Goal: Task Accomplishment & Management: Manage account settings

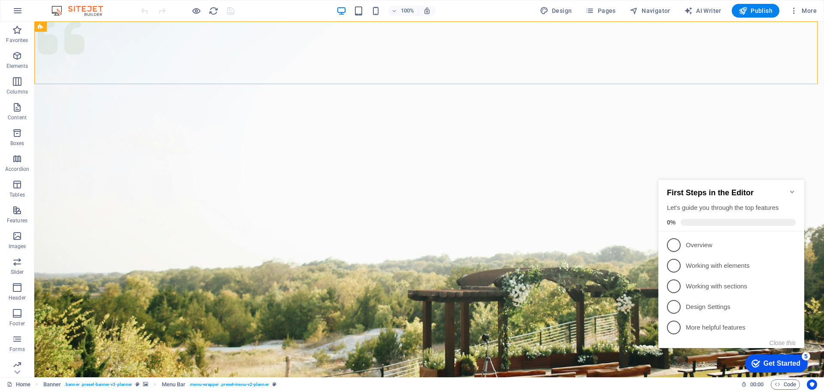
click at [789, 188] on icon "Minimize checklist" at bounding box center [792, 191] width 7 height 7
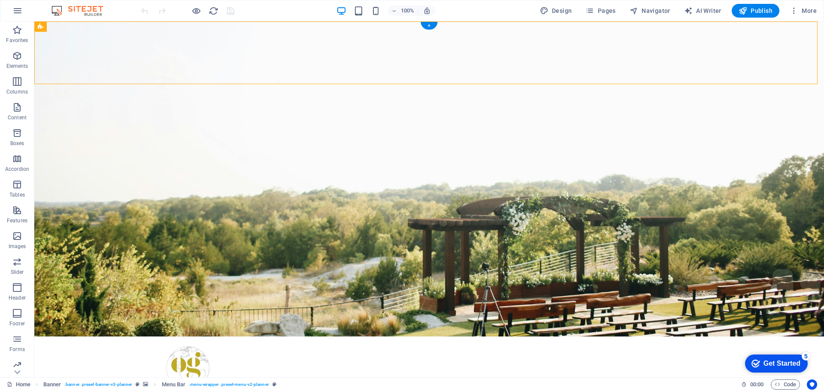
scroll to position [343, 0]
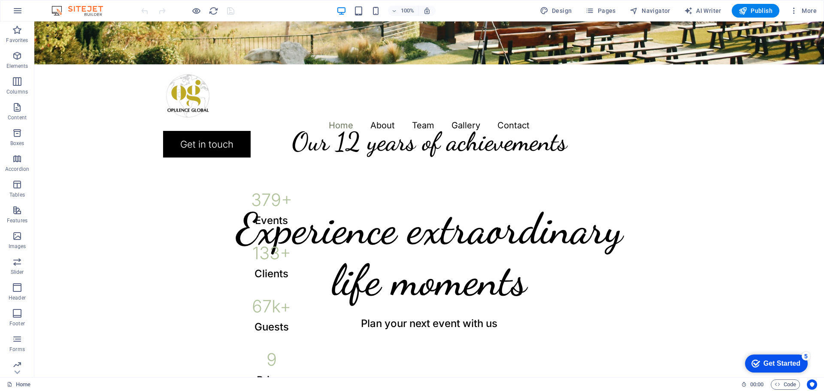
click at [769, 368] on div "checkmark Get Started 5" at bounding box center [776, 364] width 63 height 18
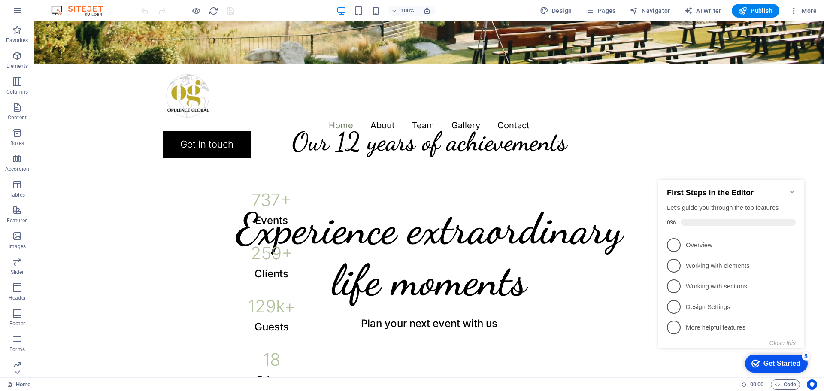
click at [792, 191] on icon "Minimize checklist" at bounding box center [792, 192] width 4 height 3
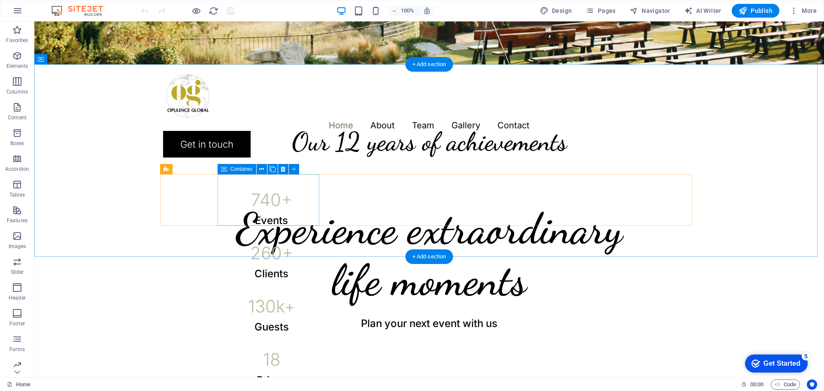
click at [282, 213] on div "740 + Events" at bounding box center [272, 200] width 102 height 52
click at [247, 200] on div "740 +" at bounding box center [272, 199] width 102 height 17
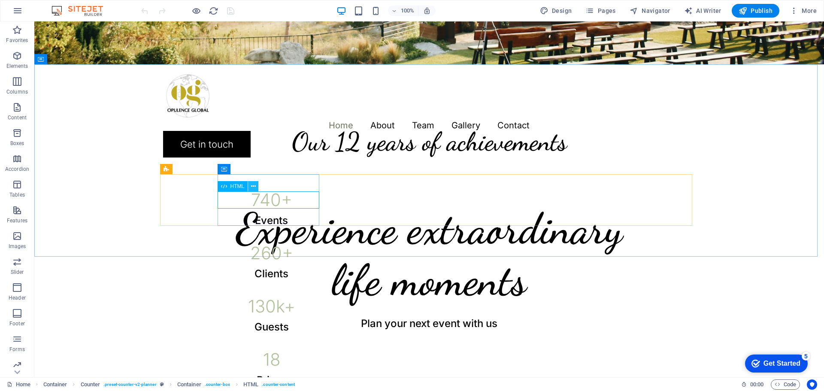
click at [251, 188] on icon at bounding box center [253, 186] width 5 height 9
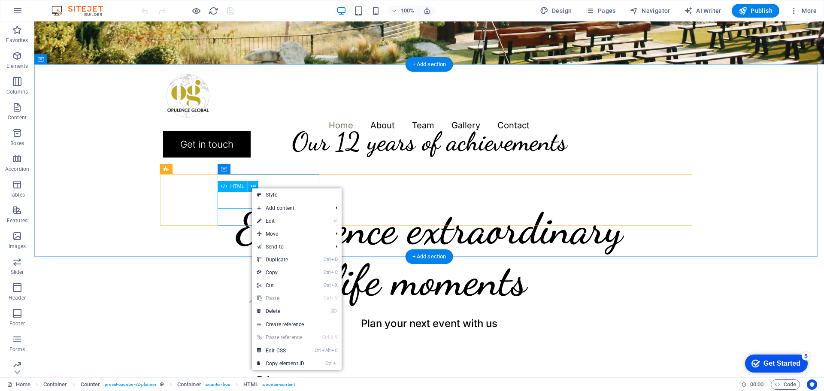
click at [237, 195] on div "740 +" at bounding box center [272, 199] width 102 height 17
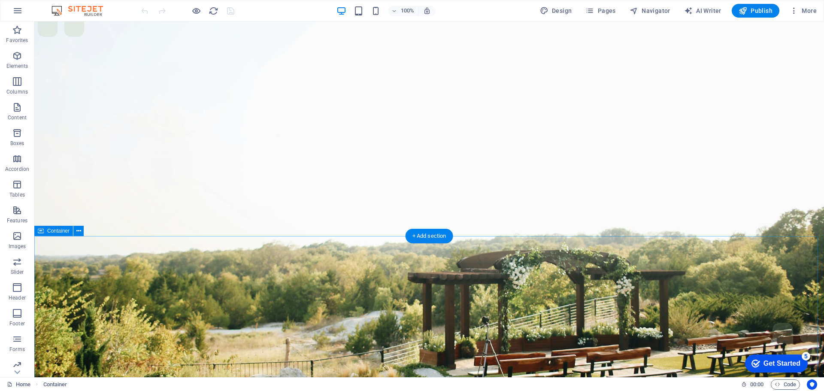
scroll to position [0, 0]
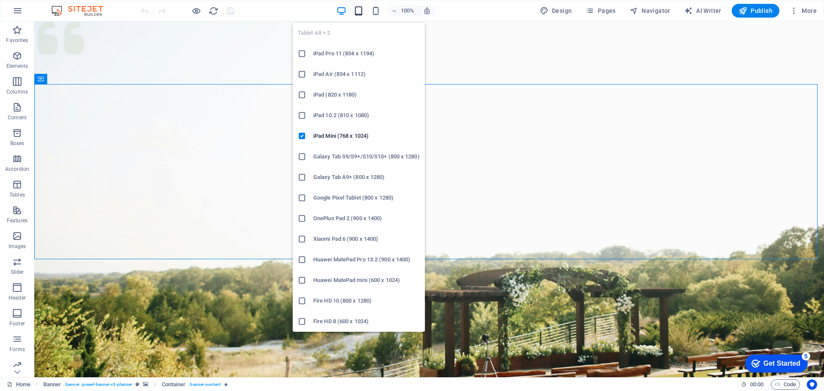
click at [360, 8] on icon "button" at bounding box center [359, 11] width 10 height 10
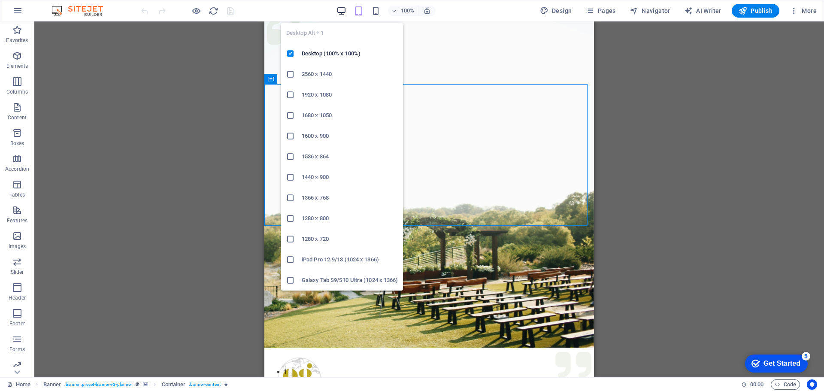
click at [344, 9] on icon "button" at bounding box center [342, 11] width 10 height 10
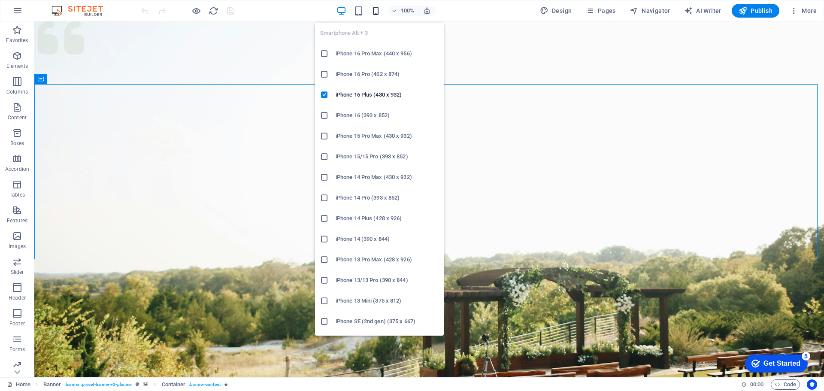
click at [376, 12] on icon "button" at bounding box center [376, 11] width 10 height 10
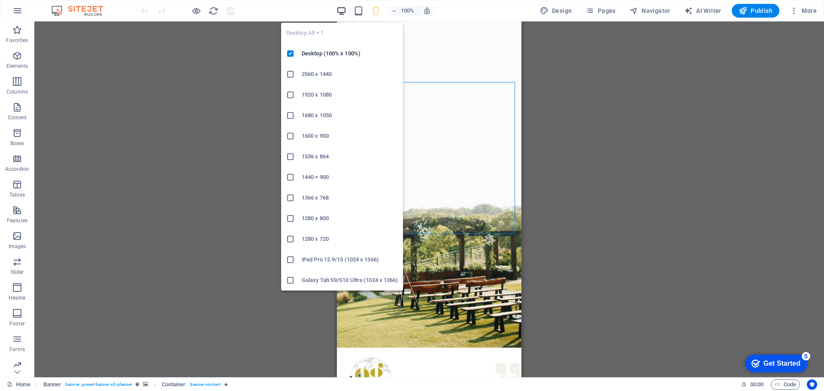
click at [344, 8] on icon "button" at bounding box center [342, 11] width 10 height 10
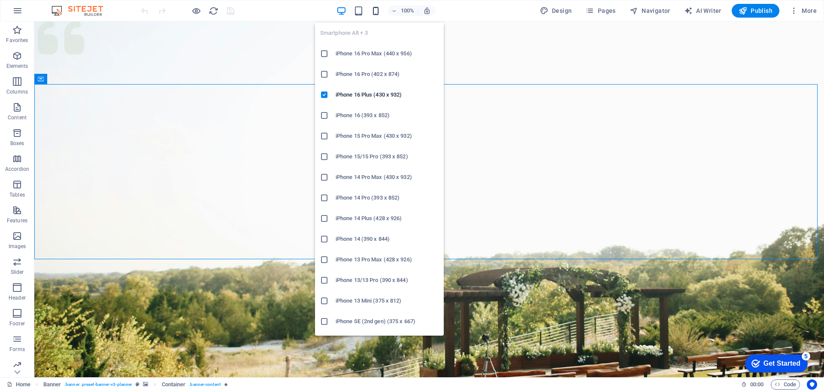
click at [379, 12] on icon "button" at bounding box center [376, 11] width 10 height 10
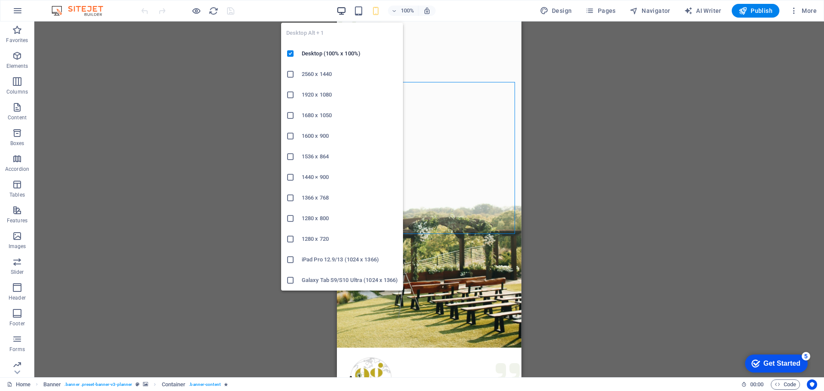
click at [343, 14] on icon "button" at bounding box center [342, 11] width 10 height 10
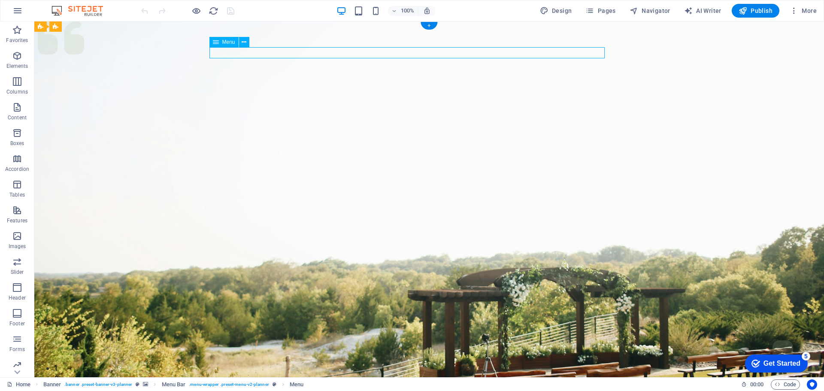
select select
select select "2"
select select
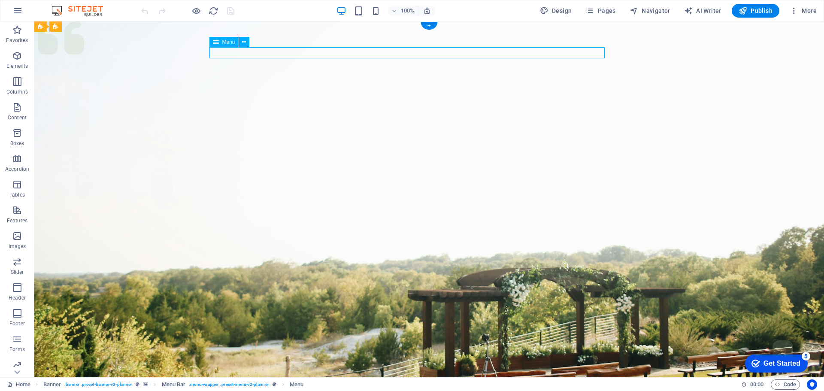
select select "3"
select select
select select "4"
select select
select select "5"
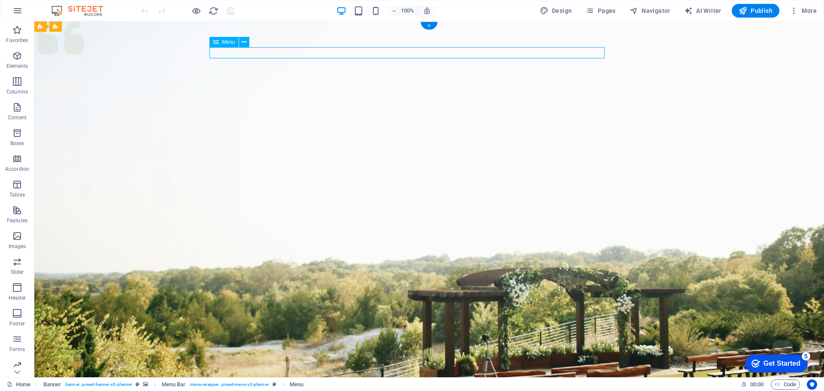
select select
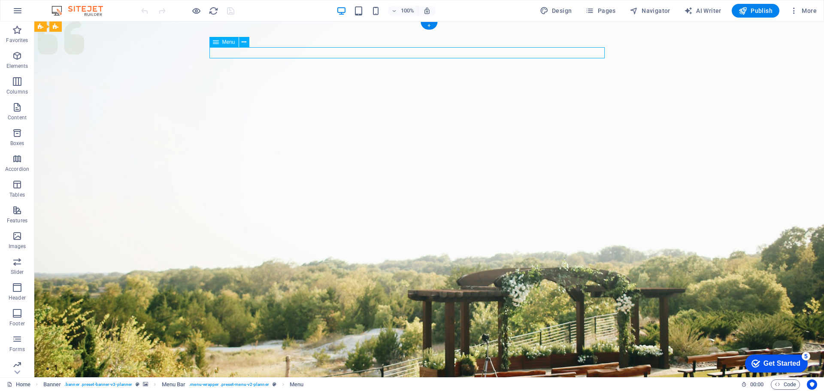
select select
select select "2"
select select
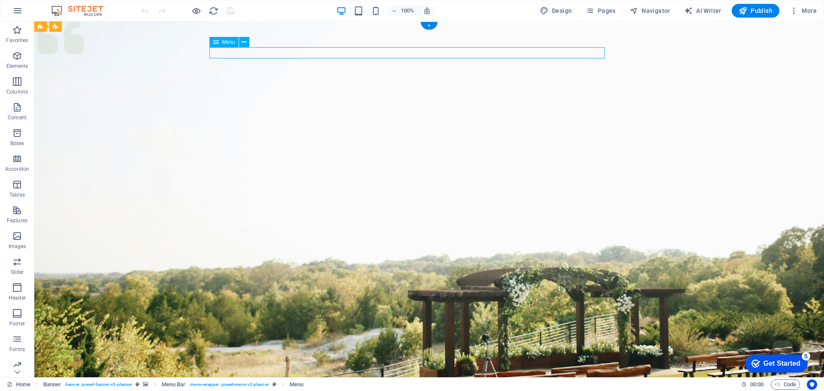
select select "3"
select select
select select "4"
select select
select select "5"
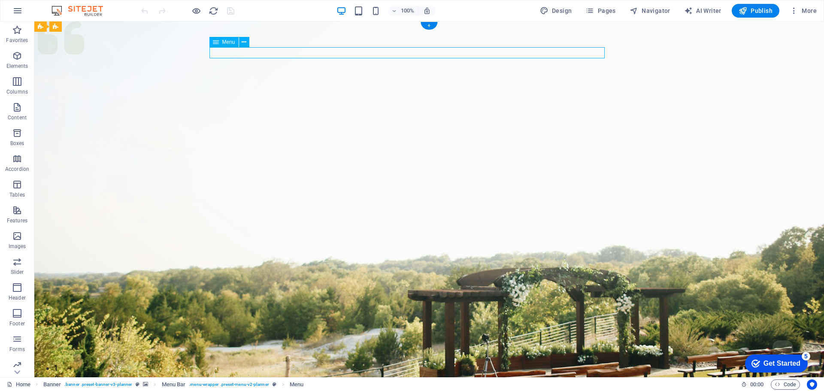
select select
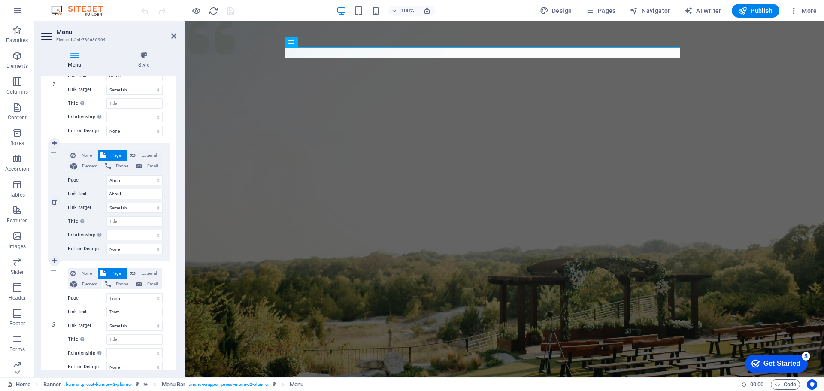
scroll to position [129, 0]
drag, startPoint x: 54, startPoint y: 159, endPoint x: 55, endPoint y: 349, distance: 189.3
click at [55, 349] on div "1 None Page External Element Phone Email Page Home Services About Team Gallery …" at bounding box center [108, 323] width 121 height 590
select select
select select "3"
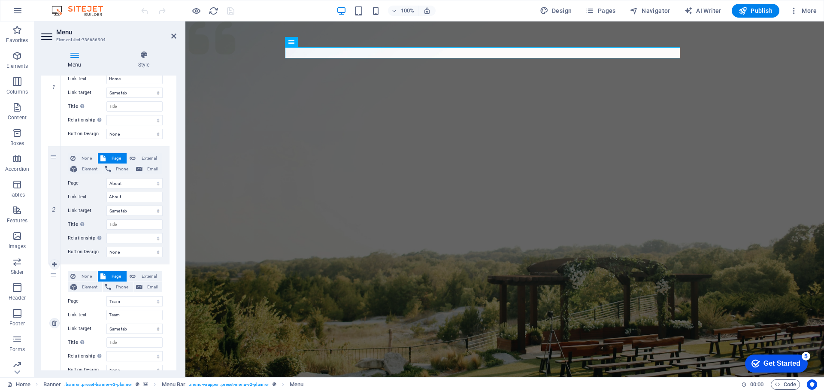
type input "Team"
select select
select select "2"
type input "About"
select select
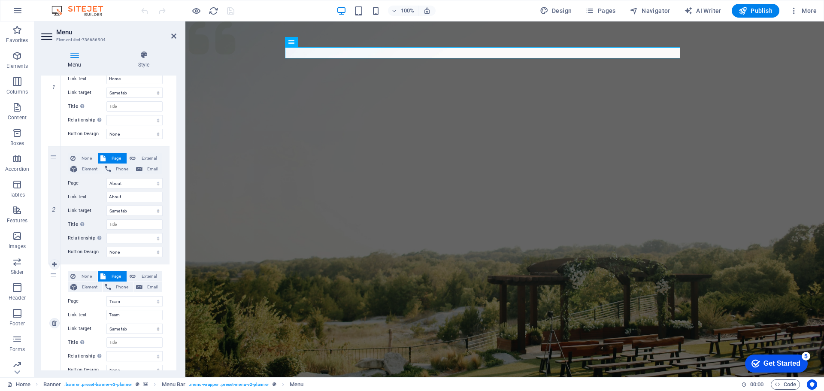
select select
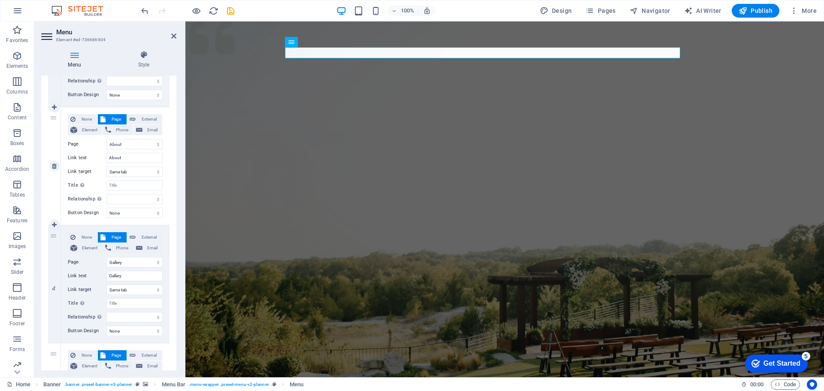
scroll to position [343, 0]
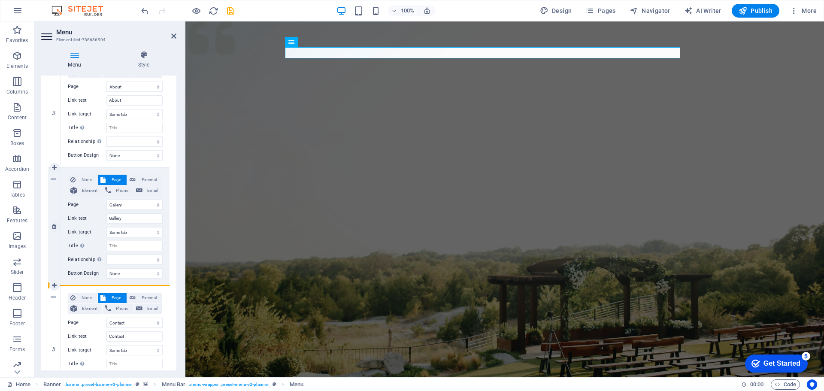
drag, startPoint x: 52, startPoint y: 129, endPoint x: 53, endPoint y: 256, distance: 127.5
click at [53, 256] on div "1 None Page External Element Phone Email Page Home Services About Team Gallery …" at bounding box center [108, 109] width 121 height 590
select select
select select "4"
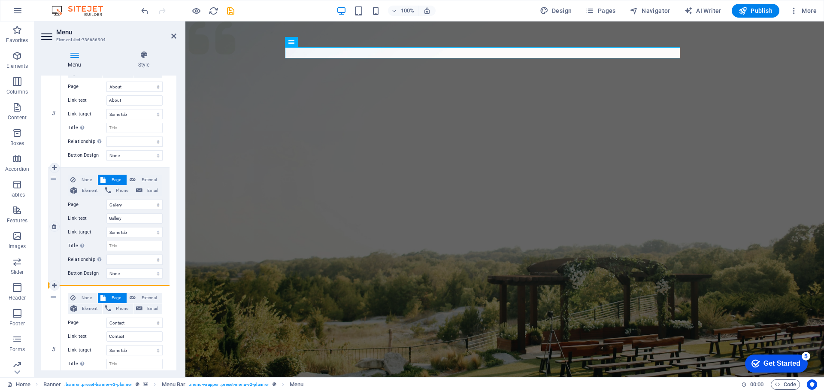
type input "Gallery"
select select
select select "2"
type input "About"
select select
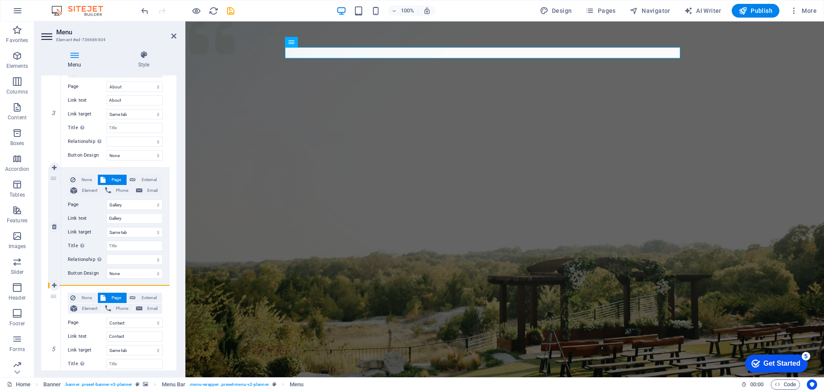
select select
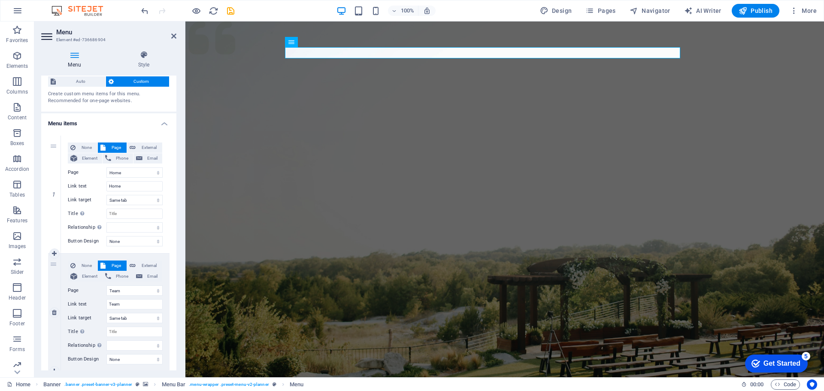
scroll to position [86, 0]
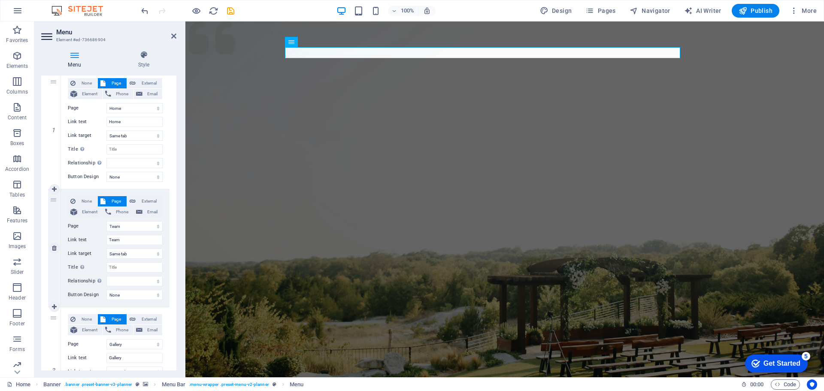
click at [126, 233] on div "None Page External Element Phone Email Page Home Services About Team Gallery Co…" at bounding box center [115, 241] width 95 height 90
click at [126, 221] on select "Home Services About Team Gallery Contact Legal Notice Privacy" at bounding box center [134, 226] width 56 height 10
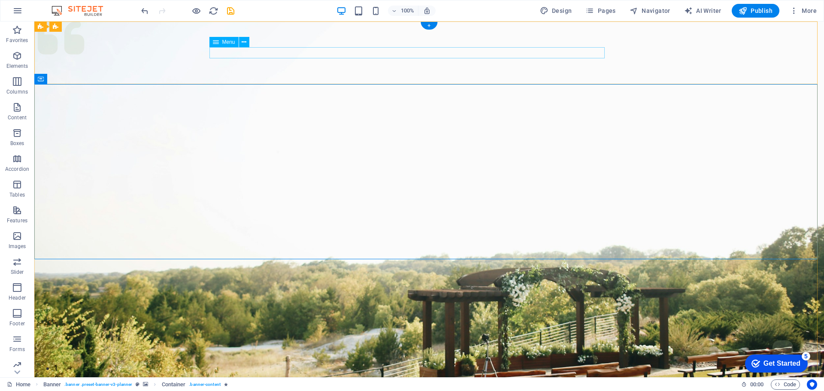
select select
select select "3"
select select
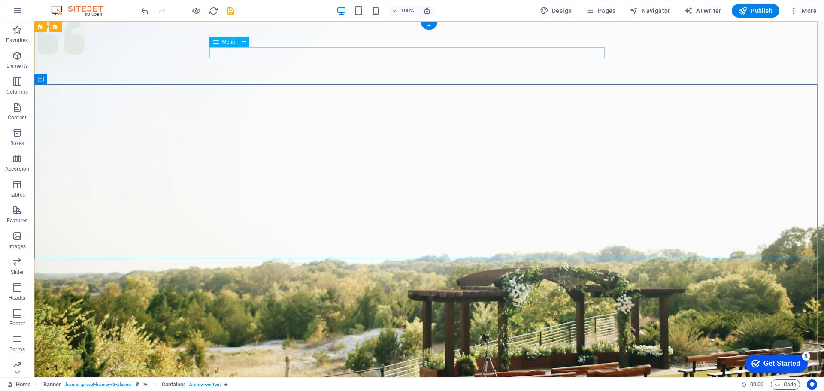
select select "4"
select select
select select "2"
select select
select select "5"
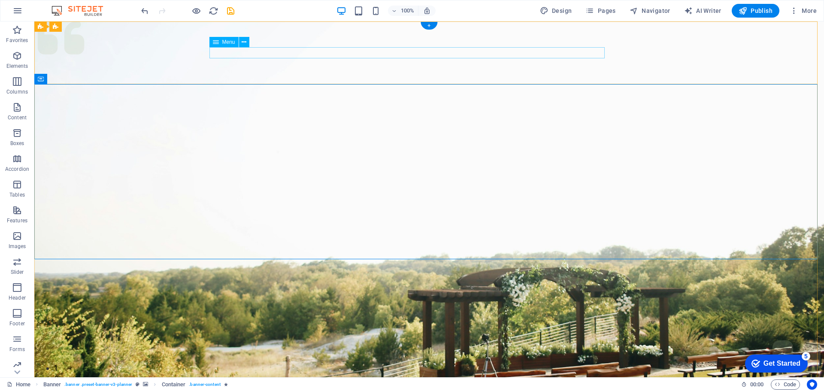
select select
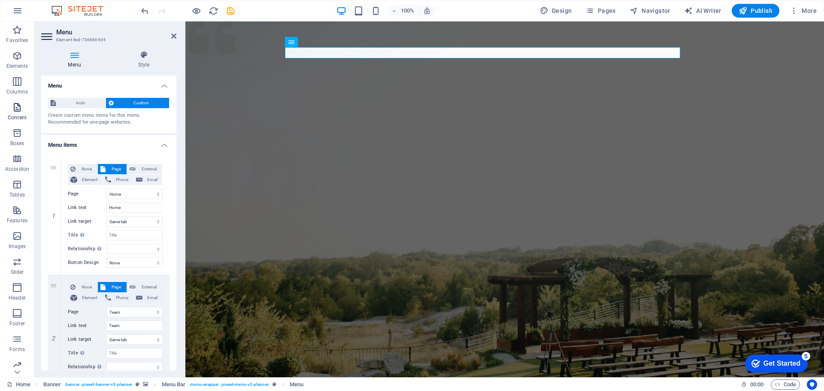
click at [18, 108] on icon "button" at bounding box center [17, 107] width 10 height 10
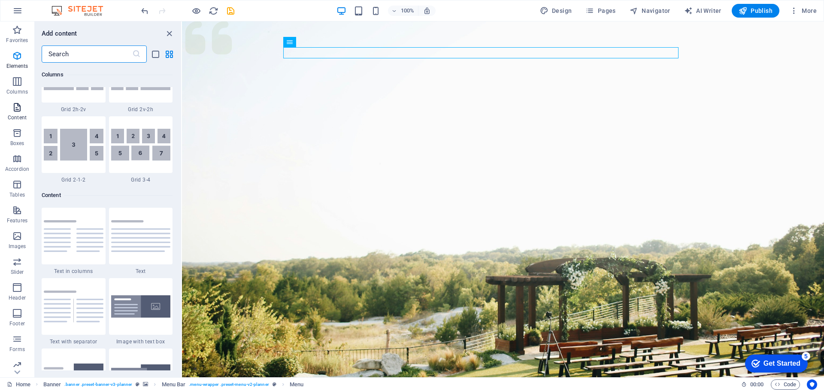
scroll to position [1502, 0]
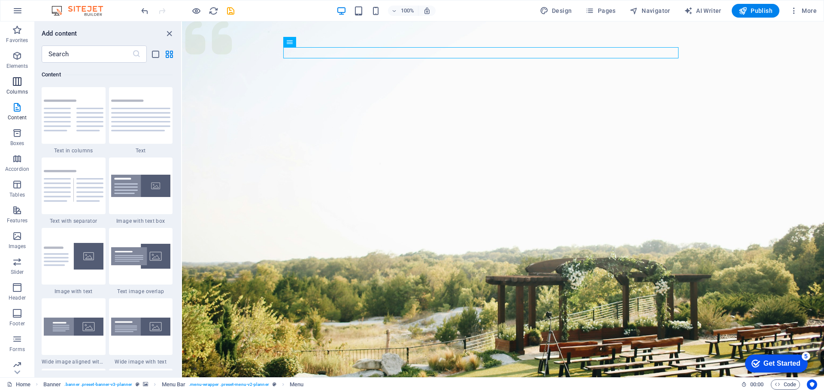
click at [15, 86] on icon "button" at bounding box center [17, 81] width 10 height 10
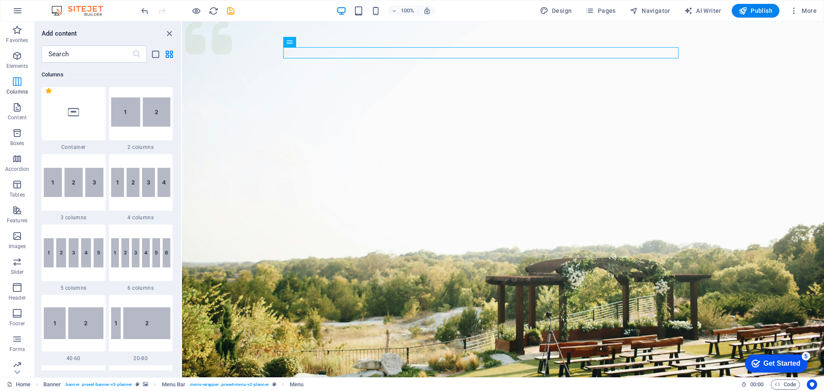
scroll to position [425, 0]
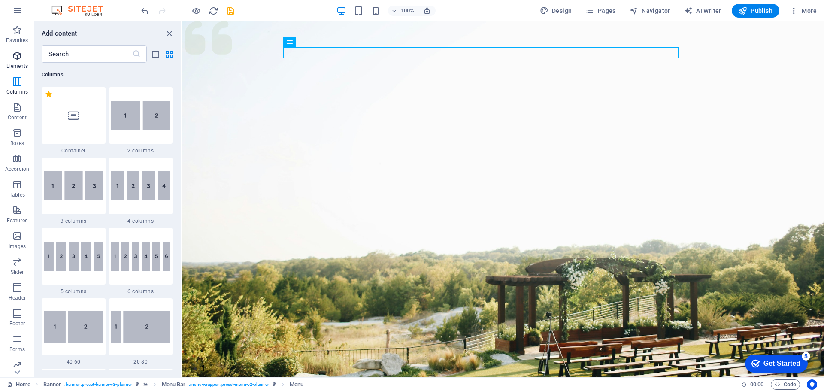
click at [18, 57] on icon "button" at bounding box center [17, 56] width 10 height 10
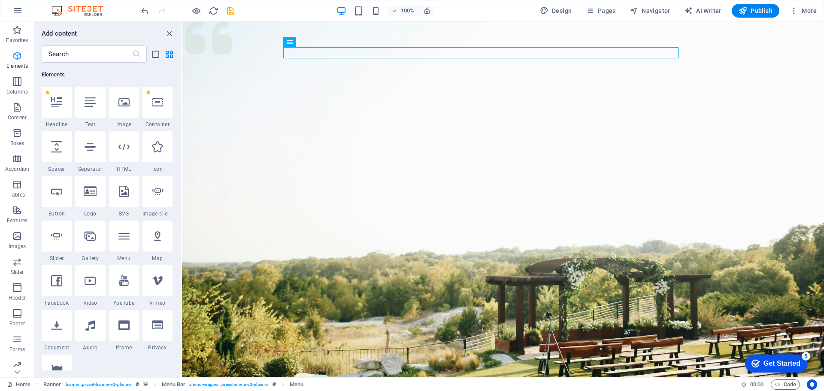
scroll to position [91, 0]
click at [17, 32] on icon "button" at bounding box center [17, 30] width 10 height 10
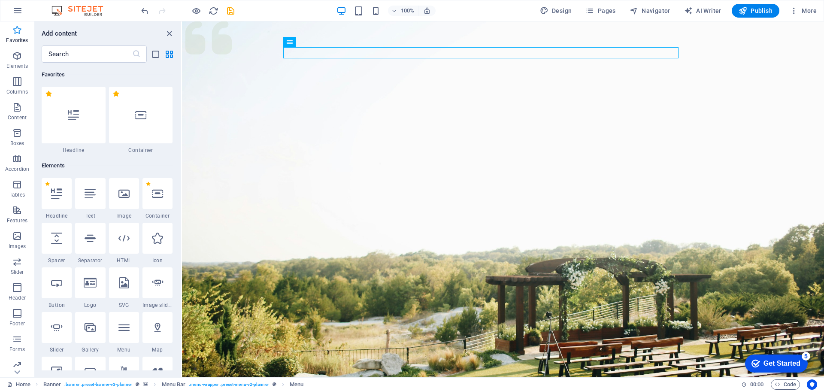
scroll to position [0, 0]
click at [17, 32] on icon "button" at bounding box center [17, 30] width 10 height 10
click at [20, 61] on icon "button" at bounding box center [17, 56] width 10 height 10
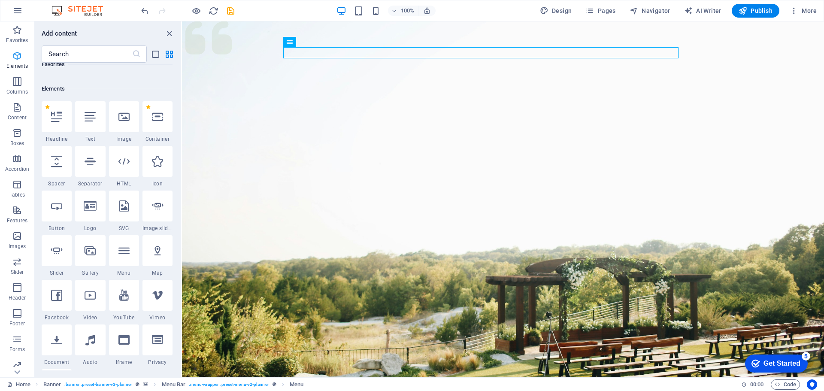
scroll to position [91, 0]
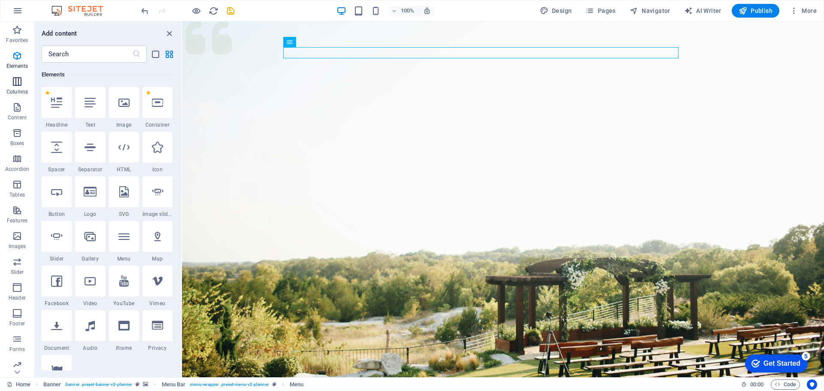
click at [16, 86] on icon "button" at bounding box center [17, 81] width 10 height 10
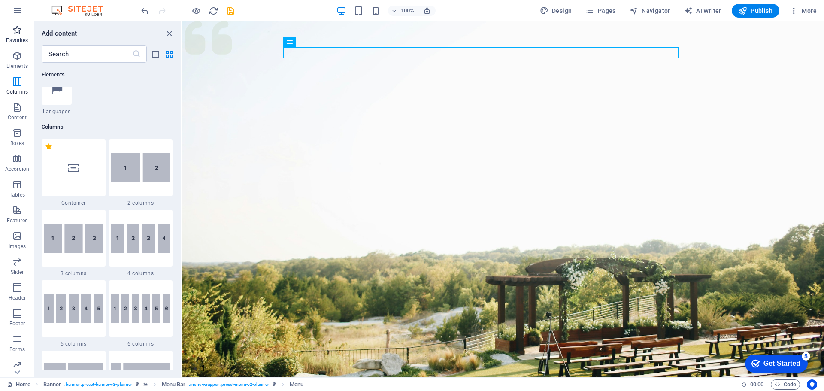
scroll to position [425, 0]
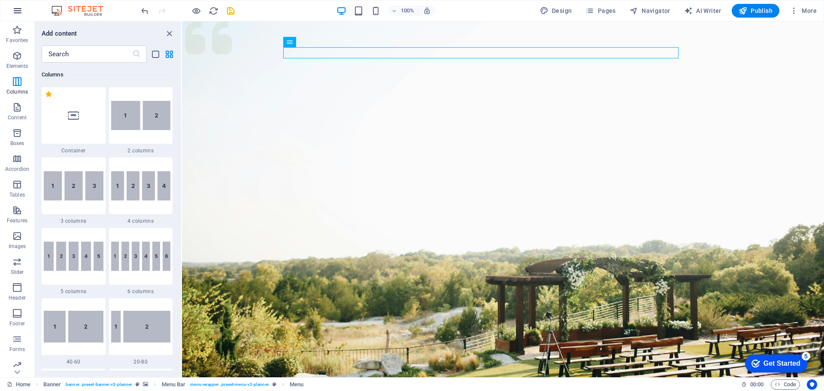
click at [17, 15] on icon "button" at bounding box center [17, 11] width 10 height 10
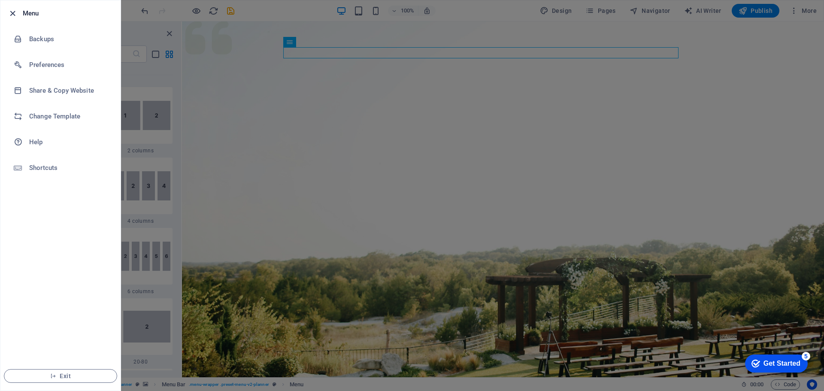
click at [13, 9] on icon "button" at bounding box center [13, 14] width 10 height 10
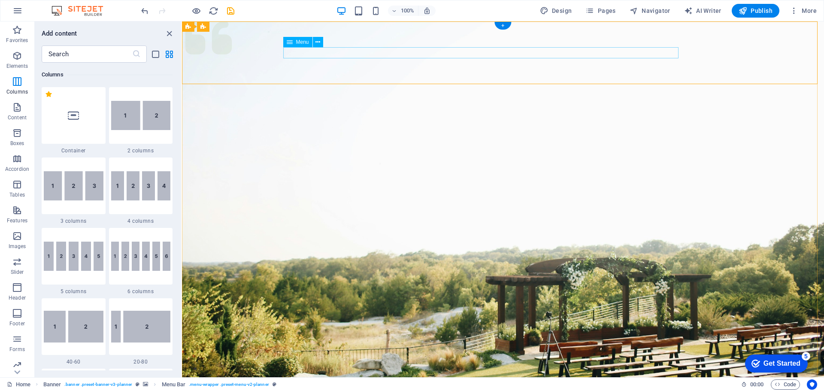
select select
select select "3"
select select
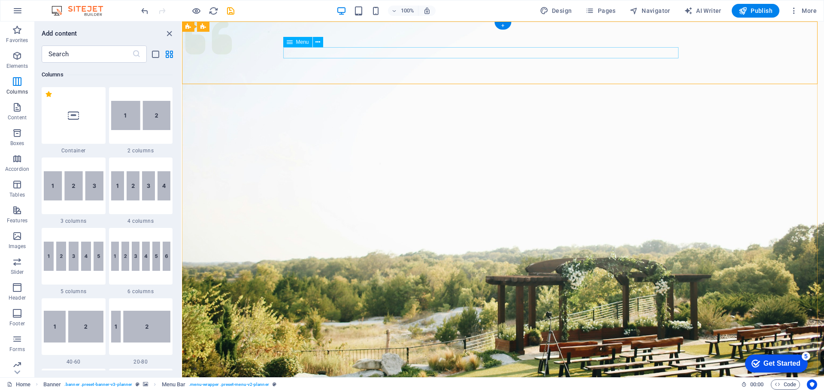
select select "4"
select select
select select "2"
select select
select select "5"
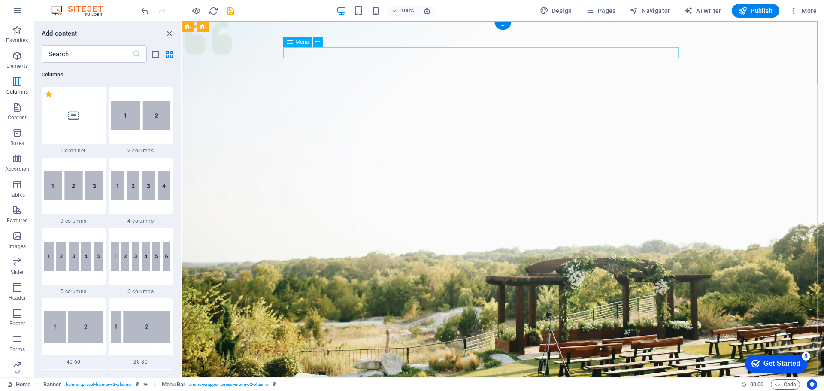
select select
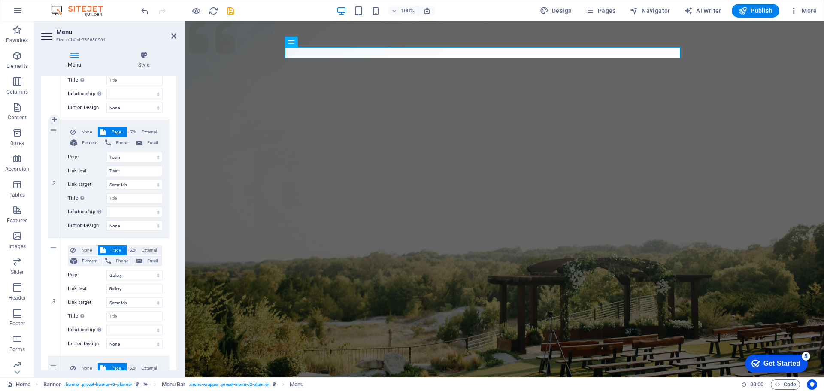
scroll to position [172, 0]
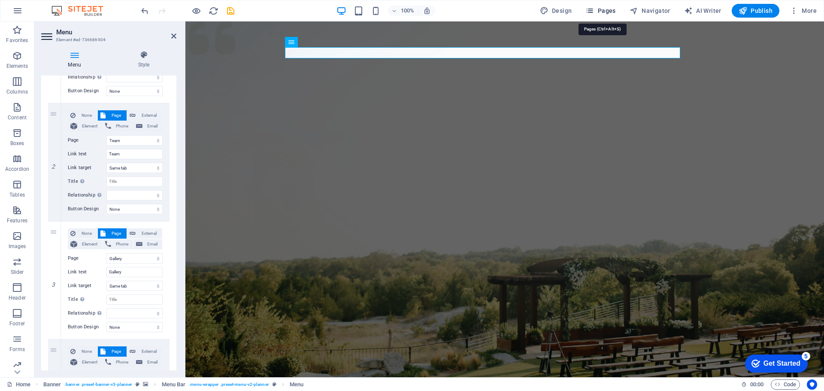
click at [606, 12] on span "Pages" at bounding box center [600, 10] width 30 height 9
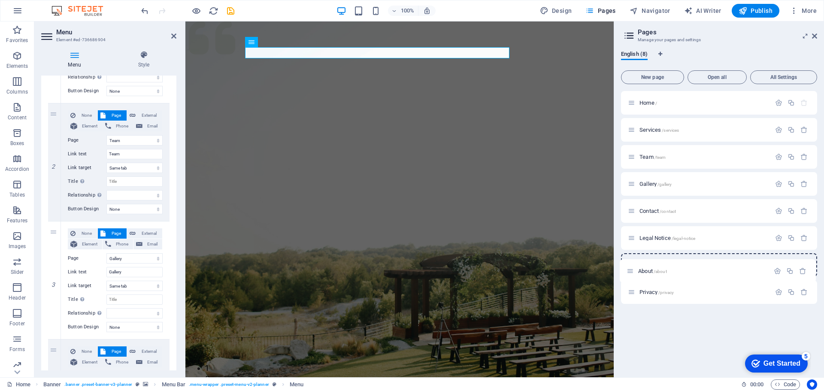
drag, startPoint x: 632, startPoint y: 158, endPoint x: 631, endPoint y: 274, distance: 115.5
click at [631, 274] on div "Home / Services /services About /about Team /team Gallery /gallery Contact /con…" at bounding box center [719, 197] width 196 height 213
select select "3"
select select "4"
select select "2"
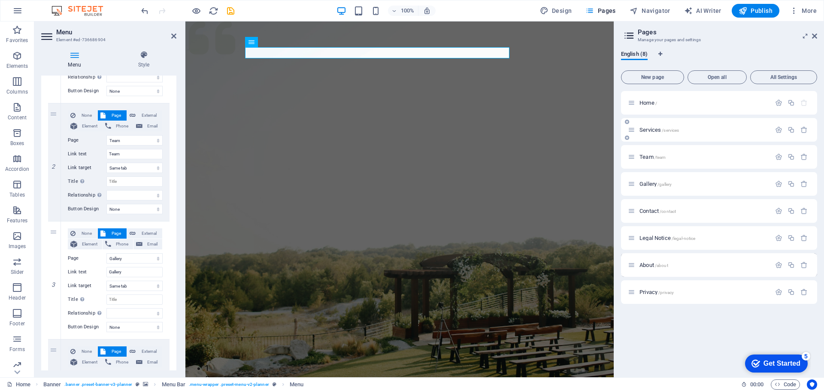
select select "5"
drag, startPoint x: 631, startPoint y: 215, endPoint x: 632, endPoint y: 220, distance: 5.6
click at [632, 220] on div "Contact /contact" at bounding box center [719, 211] width 196 height 24
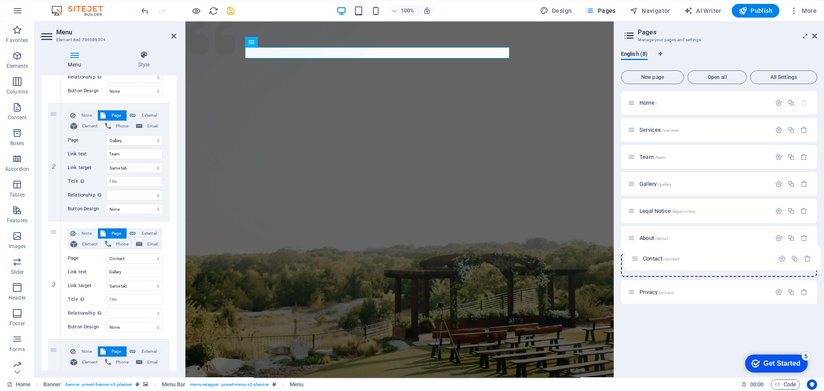
drag, startPoint x: 632, startPoint y: 212, endPoint x: 635, endPoint y: 263, distance: 50.8
click at [635, 263] on div "Home / Services /services Team /team Gallery /gallery Contact /contact Legal No…" at bounding box center [719, 197] width 196 height 213
select select "3"
select select "4"
select select "2"
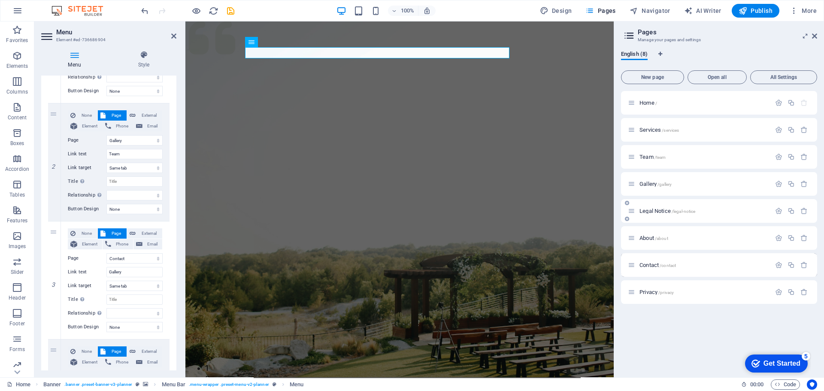
select select "5"
click at [651, 156] on span "Team /team" at bounding box center [653, 157] width 26 height 6
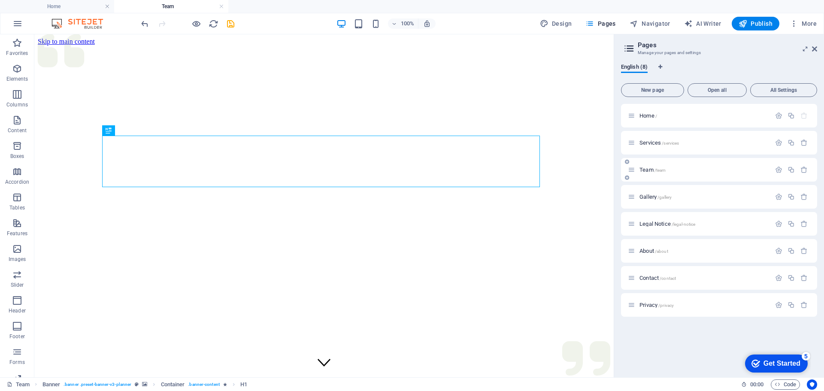
scroll to position [0, 0]
click at [780, 172] on icon "button" at bounding box center [778, 169] width 7 height 7
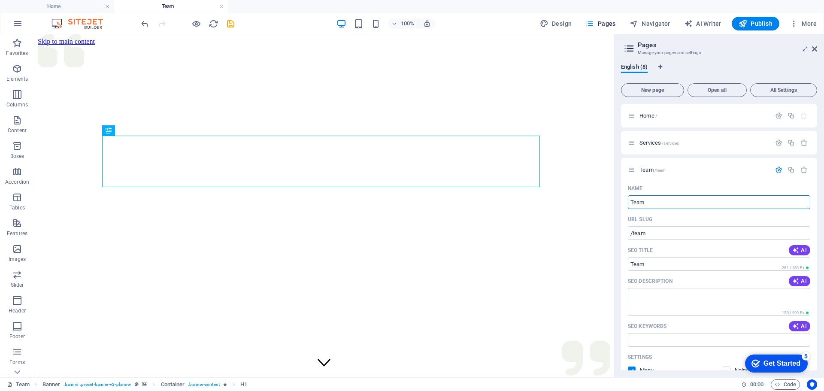
drag, startPoint x: 694, startPoint y: 237, endPoint x: 564, endPoint y: 202, distance: 134.3
click at [644, 200] on input "Team" at bounding box center [719, 202] width 182 height 14
drag, startPoint x: 656, startPoint y: 203, endPoint x: 623, endPoint y: 202, distance: 32.6
click at [623, 202] on div "Name Team ​ URL SLUG /team ​ SEO Title AI ​ 281 / 580 Px SEO Description AI ​ 1…" at bounding box center [719, 342] width 196 height 320
type input "Ark"
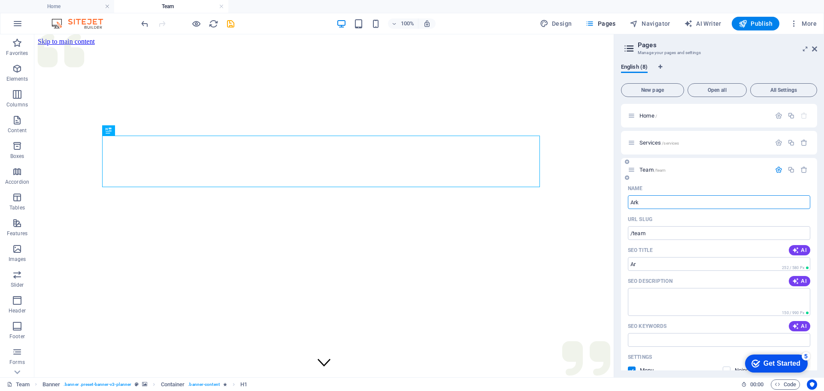
type input "/ar"
type input "Arkitek"
type input "/arkitek"
type input "Arkitek Pisang"
type input "/arkitek-pisang"
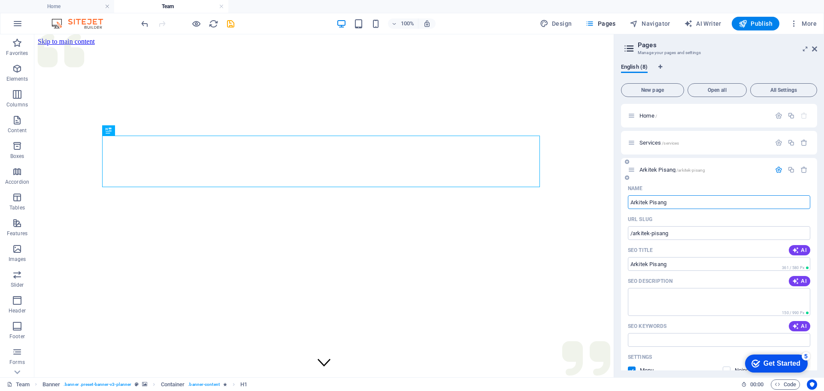
click at [632, 169] on icon at bounding box center [631, 169] width 7 height 7
click at [631, 143] on icon at bounding box center [631, 142] width 7 height 7
type input "Arkitek Pisang"
click at [635, 170] on icon at bounding box center [631, 169] width 7 height 7
click at [778, 168] on icon "button" at bounding box center [778, 169] width 7 height 7
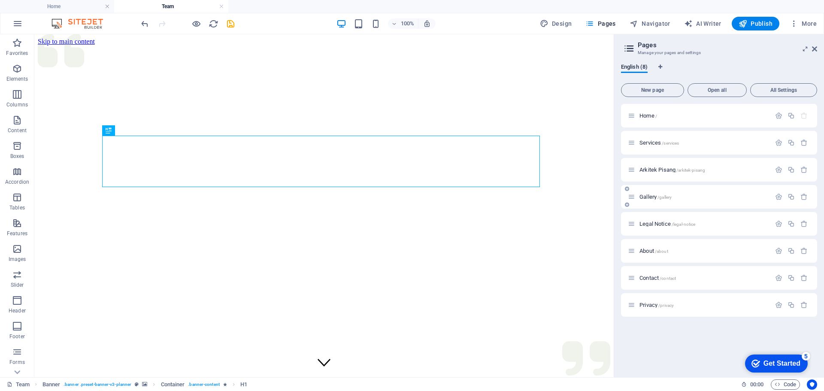
click at [644, 198] on span "Gallery /gallery" at bounding box center [656, 197] width 32 height 6
click at [778, 171] on icon "button" at bounding box center [778, 169] width 7 height 7
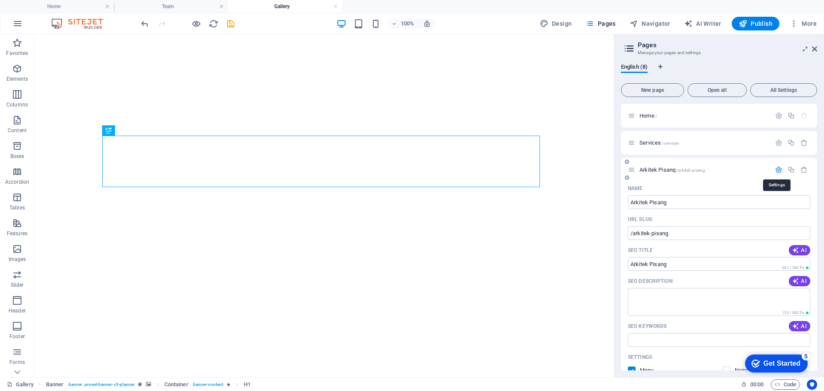
click at [778, 171] on icon "button" at bounding box center [778, 169] width 7 height 7
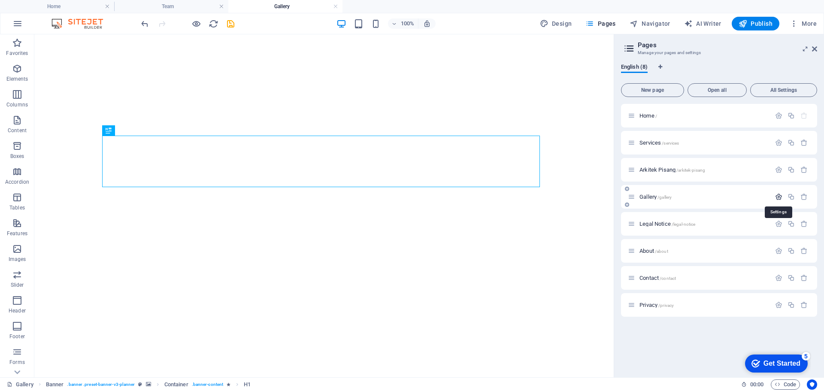
click at [779, 198] on icon "button" at bounding box center [778, 196] width 7 height 7
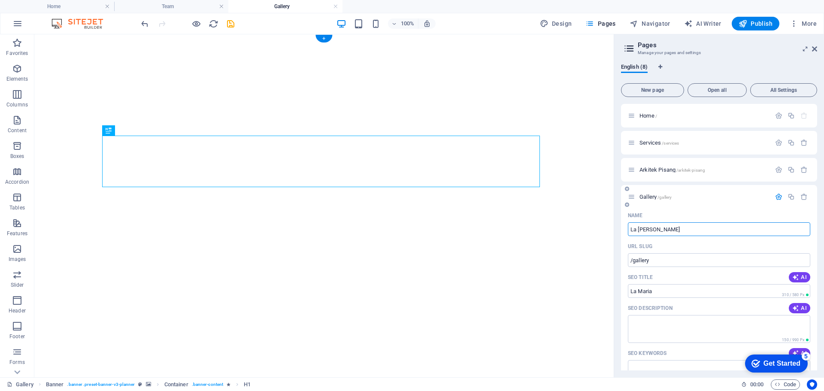
type input "La [PERSON_NAME]"
type input "/la-[PERSON_NAME]"
type input "LA [PERSON_NAME]"
click at [775, 199] on icon "button" at bounding box center [778, 196] width 7 height 7
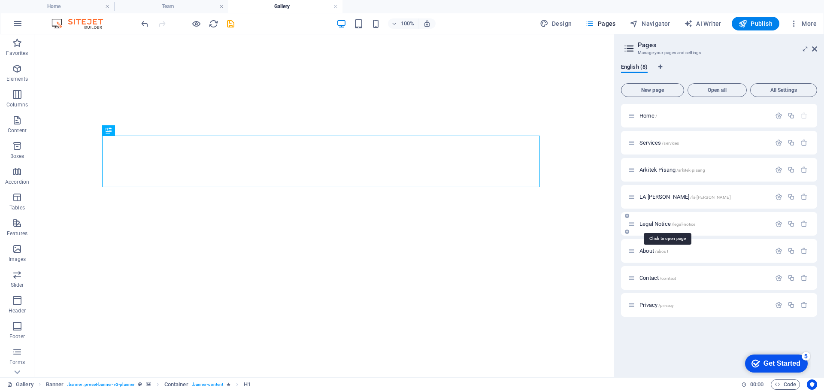
click at [650, 223] on span "Legal Notice /legal-notice" at bounding box center [668, 224] width 56 height 6
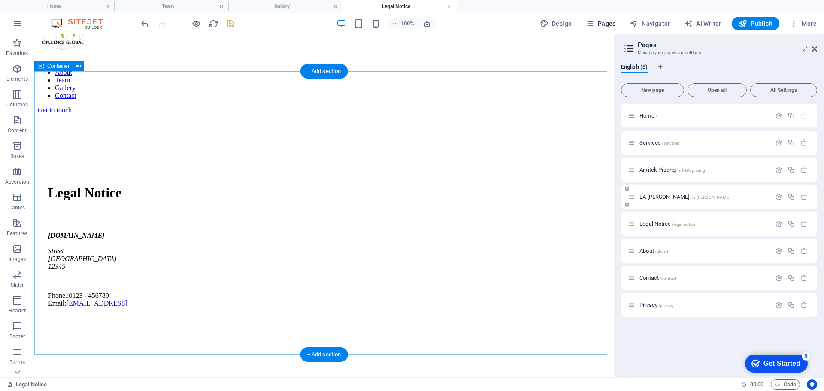
scroll to position [43, 0]
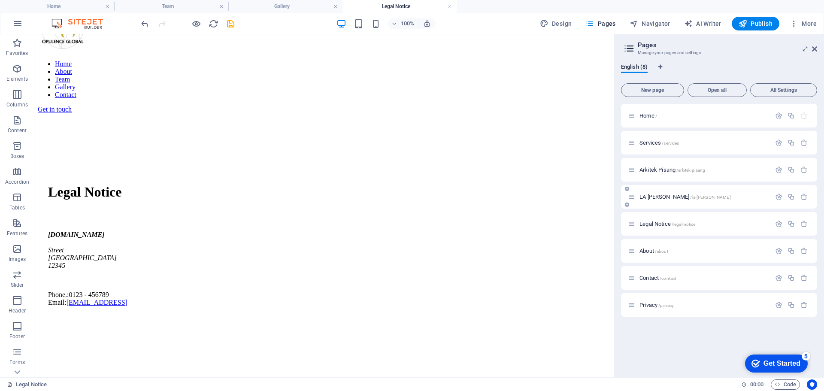
click at [628, 207] on icon at bounding box center [627, 204] width 4 height 5
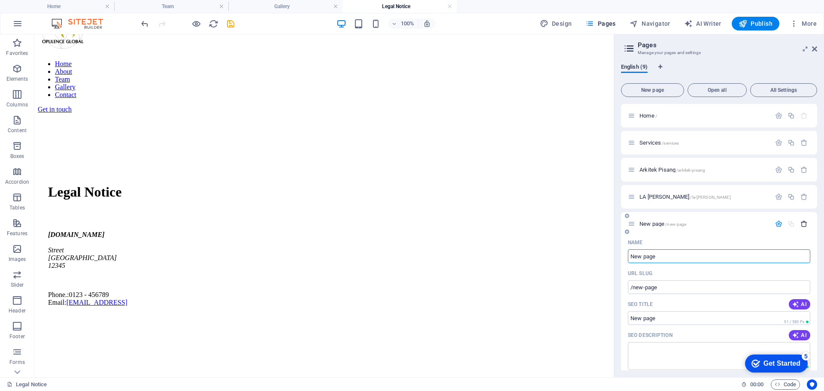
click at [805, 224] on icon "button" at bounding box center [803, 223] width 7 height 7
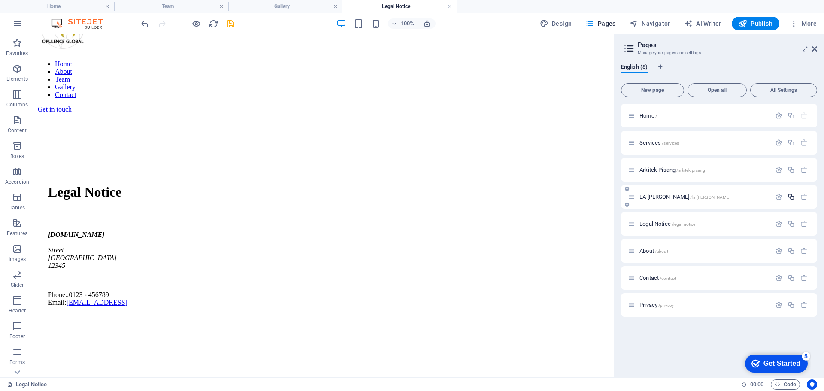
click at [791, 198] on icon "button" at bounding box center [791, 196] width 7 height 7
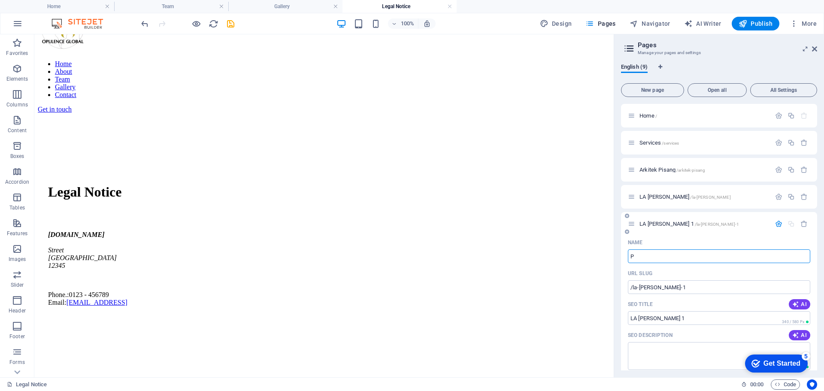
type input "P"
type input "/p"
type input "P"
type input "PE"
type input "/pe"
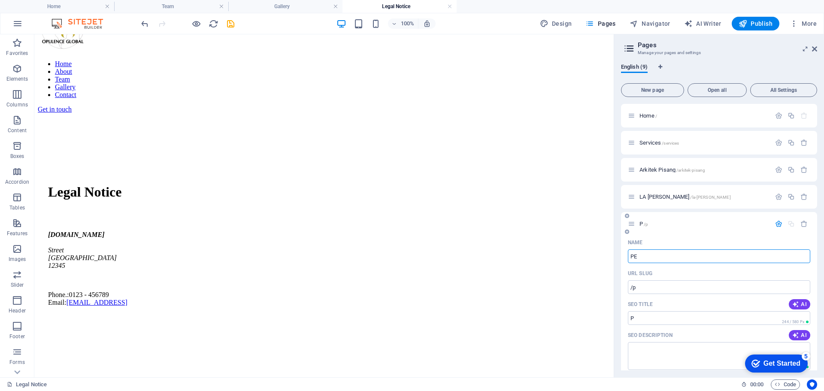
type input "PE"
type input "PEPPERHITAM"
type input "/pepperhitam"
type input "PEPPERHITAM"
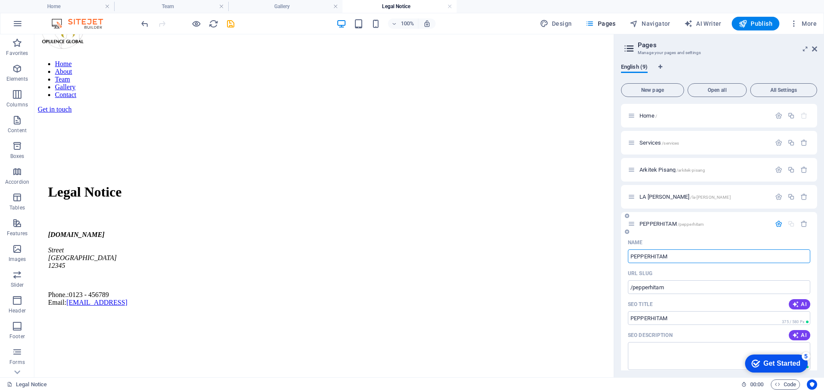
click at [779, 224] on icon "button" at bounding box center [778, 223] width 7 height 7
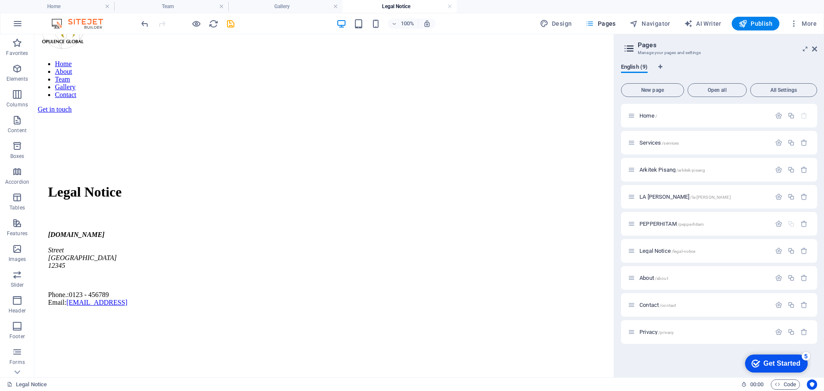
click at [609, 21] on span "Pages" at bounding box center [600, 23] width 30 height 9
click at [66, 6] on h4 "Home" at bounding box center [57, 6] width 114 height 9
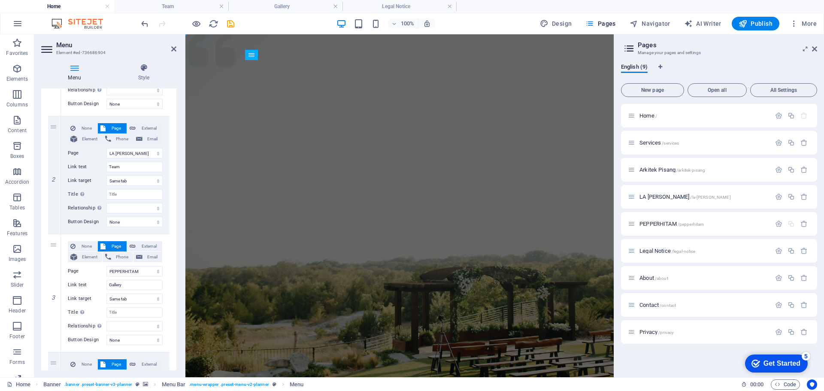
scroll to position [0, 0]
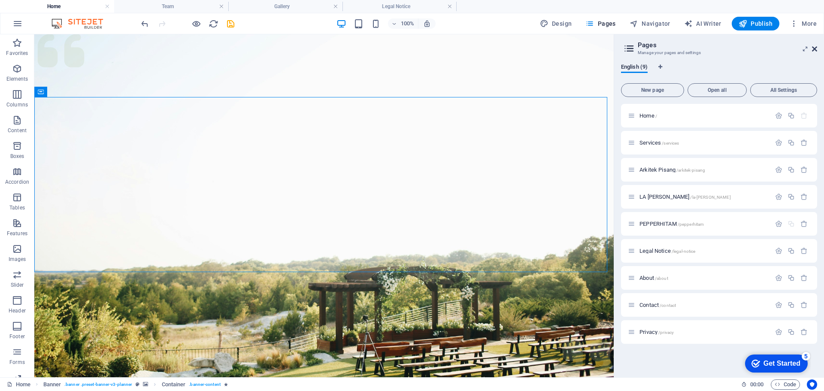
click at [815, 50] on icon at bounding box center [814, 48] width 5 height 7
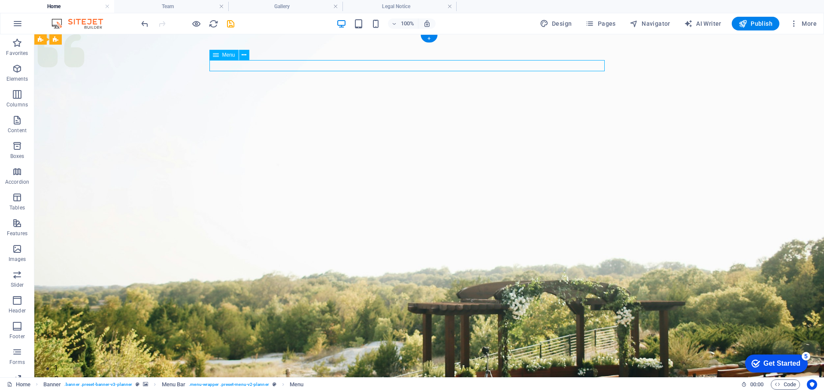
select select
select select "3"
select select
select select "4"
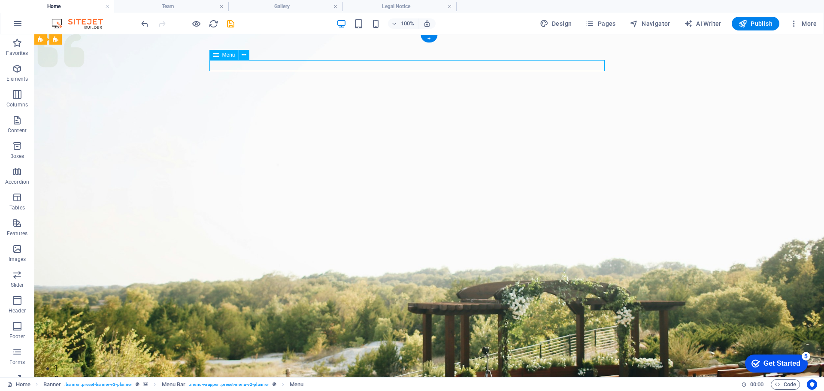
select select
select select "2"
select select
select select "5"
select select
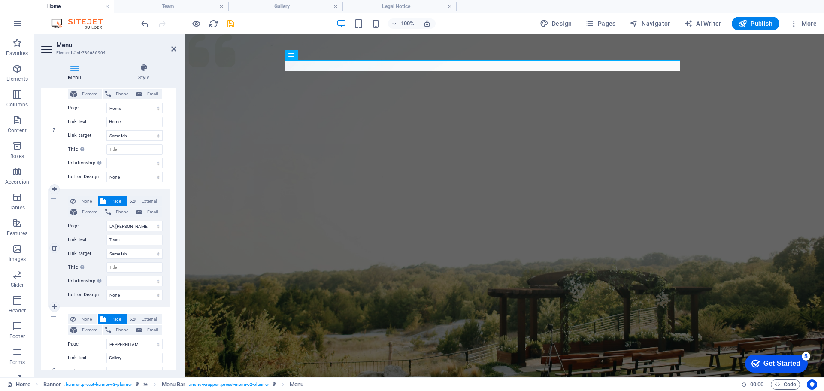
scroll to position [129, 0]
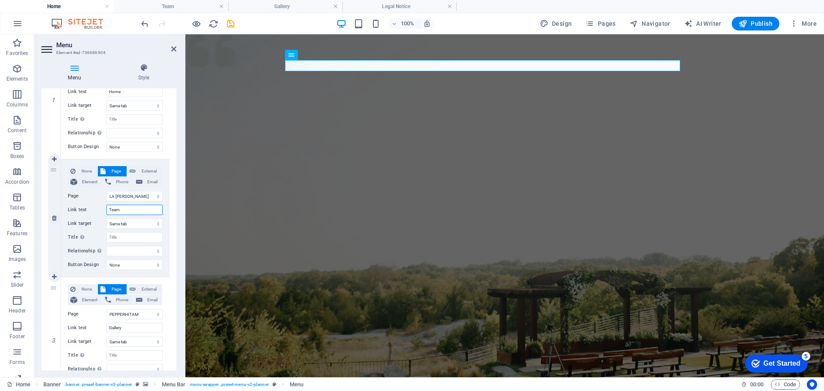
drag, startPoint x: 128, startPoint y: 214, endPoint x: 92, endPoint y: 214, distance: 36.1
click at [92, 214] on div "Link text Team" at bounding box center [115, 210] width 95 height 10
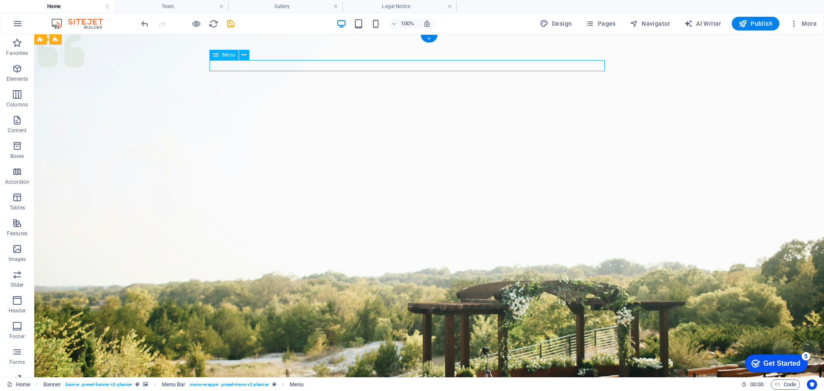
select select
select select "3"
select select
select select "4"
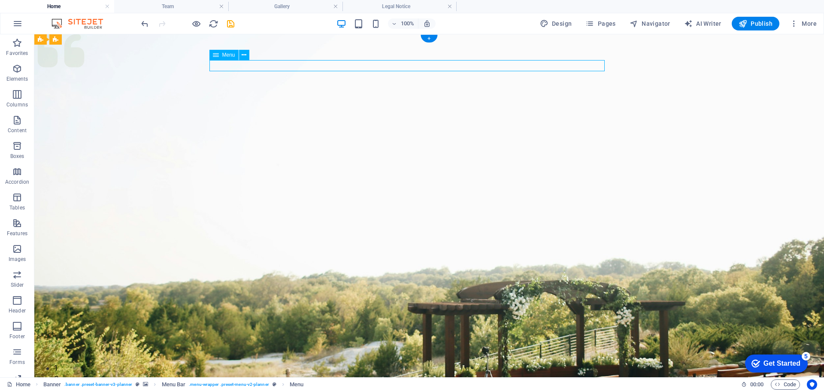
select select
select select "2"
select select
select select "5"
select select
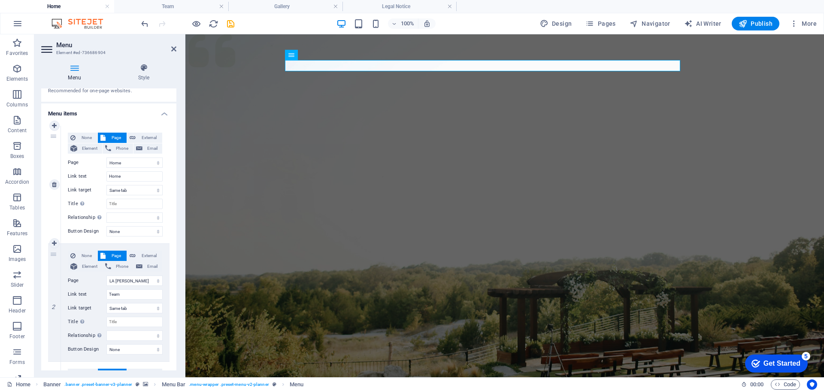
scroll to position [43, 0]
click at [57, 126] on icon at bounding box center [54, 127] width 5 height 6
select select
type input "Home"
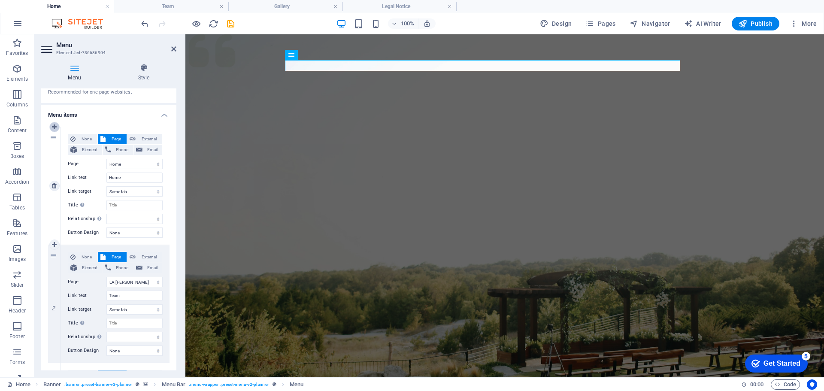
select select
type input "Team"
select select
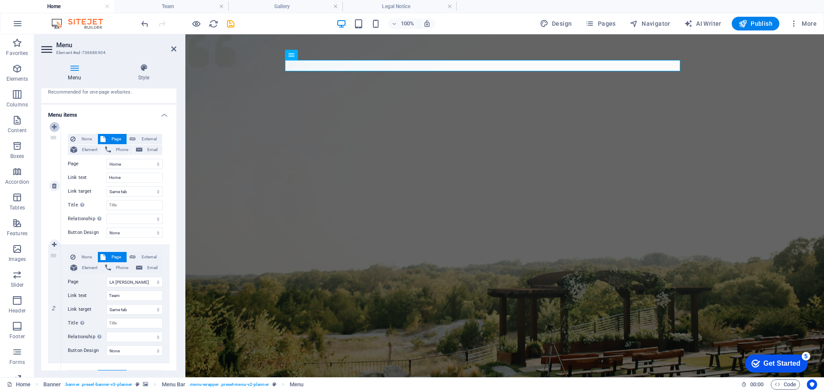
type input "Gallery"
select select
type input "About"
select select
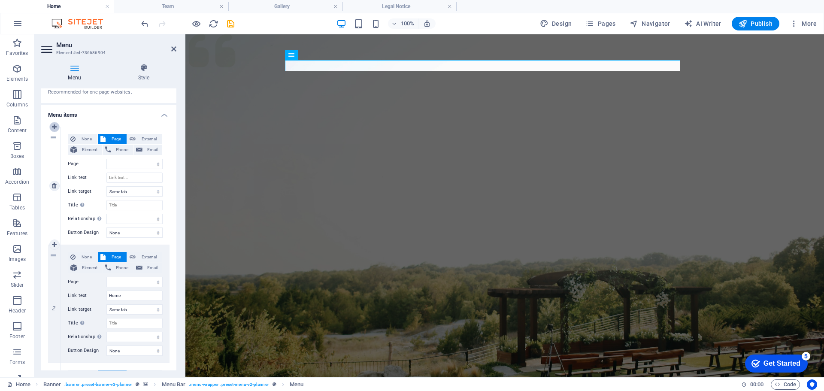
select select
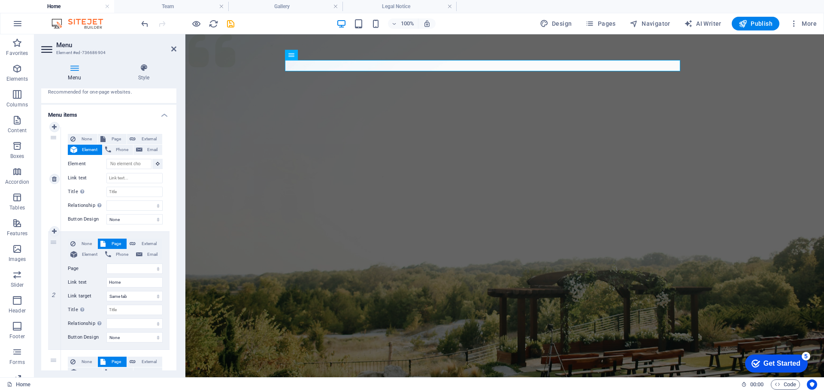
click at [55, 137] on div "1" at bounding box center [54, 179] width 13 height 104
drag, startPoint x: 53, startPoint y: 138, endPoint x: 54, endPoint y: 259, distance: 121.5
select select
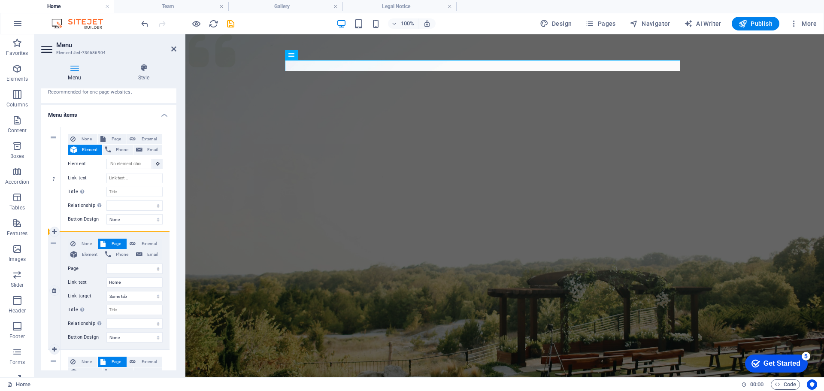
select select
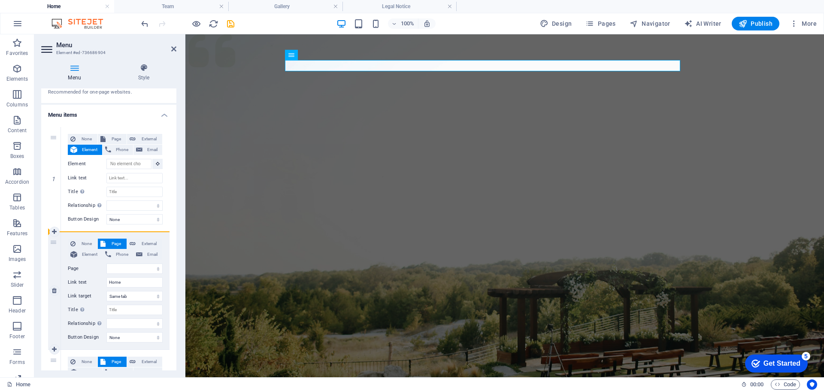
select select
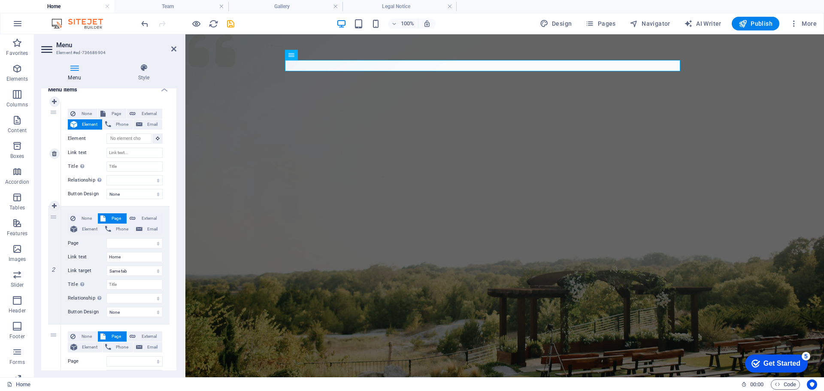
scroll to position [86, 0]
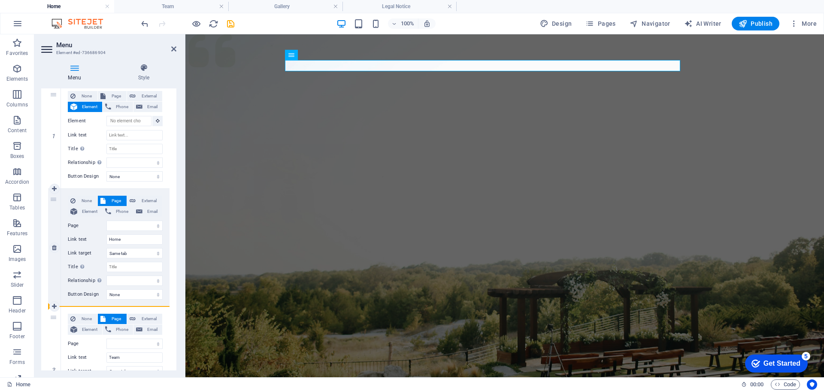
drag, startPoint x: 54, startPoint y: 94, endPoint x: 57, endPoint y: 258, distance: 163.6
select select
type input "Home"
select select
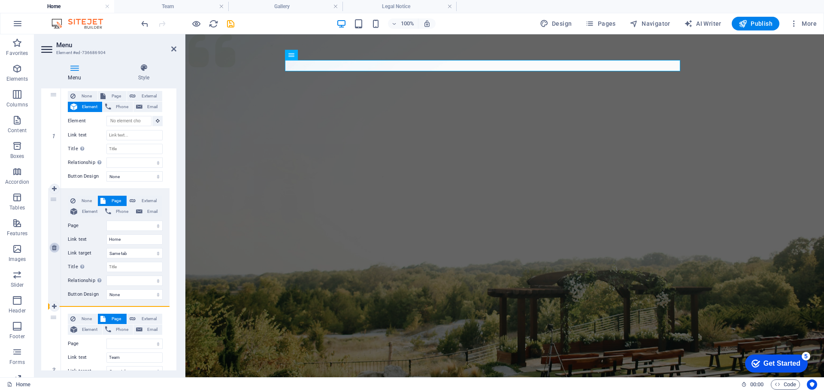
select select
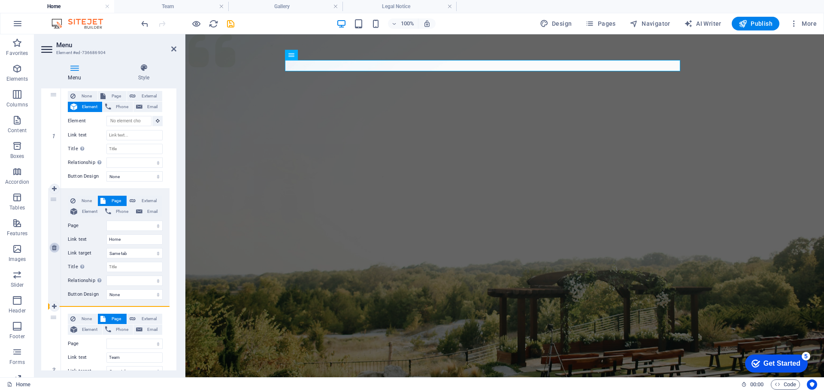
select select
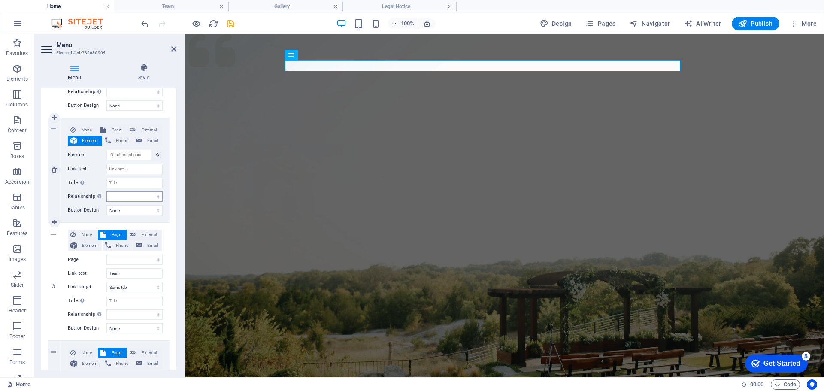
scroll to position [172, 0]
click at [131, 169] on input "Link text" at bounding box center [134, 167] width 56 height 10
click at [108, 127] on span "Page" at bounding box center [116, 128] width 16 height 10
select select
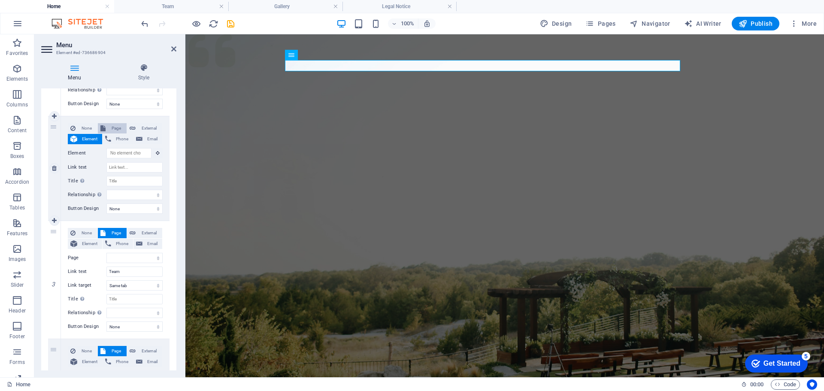
select select
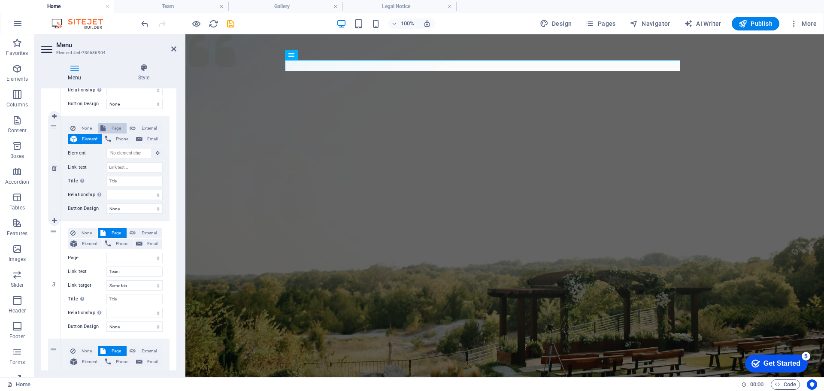
select select
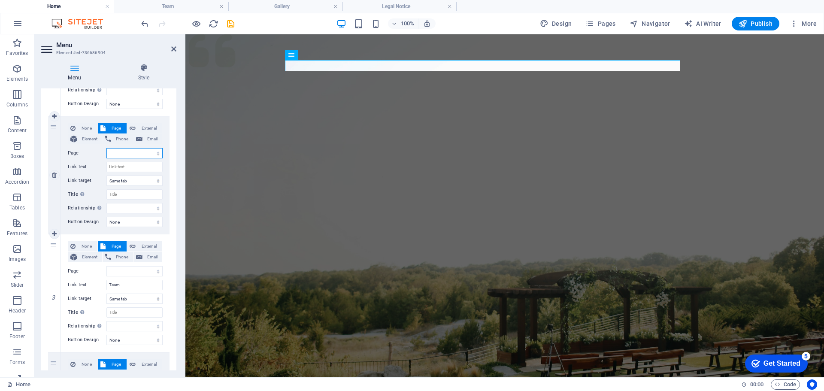
click at [120, 150] on select "Home Services Arkitek Pisang LA [PERSON_NAME] Legal Notice About Contact Privacy" at bounding box center [134, 153] width 56 height 10
select select "2"
click at [106, 148] on select "Home Services Arkitek Pisang LA [PERSON_NAME] Legal Notice About Contact Privacy" at bounding box center [134, 153] width 56 height 10
select select
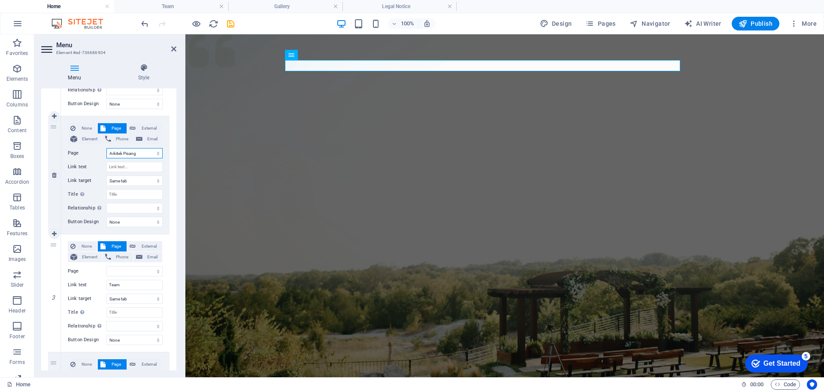
select select
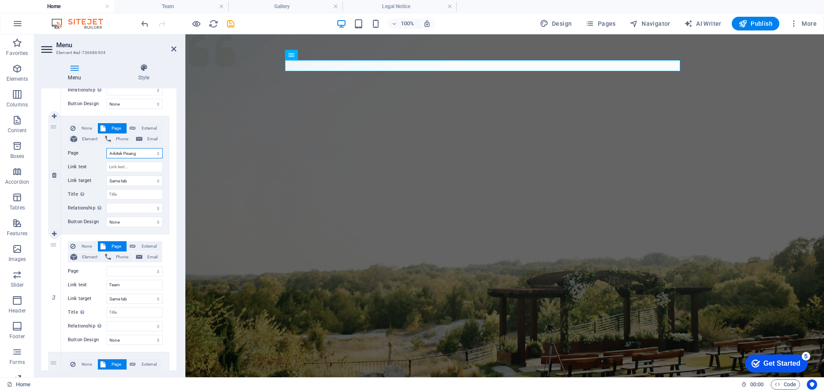
select select
click at [131, 167] on input "Link text" at bounding box center [134, 167] width 56 height 10
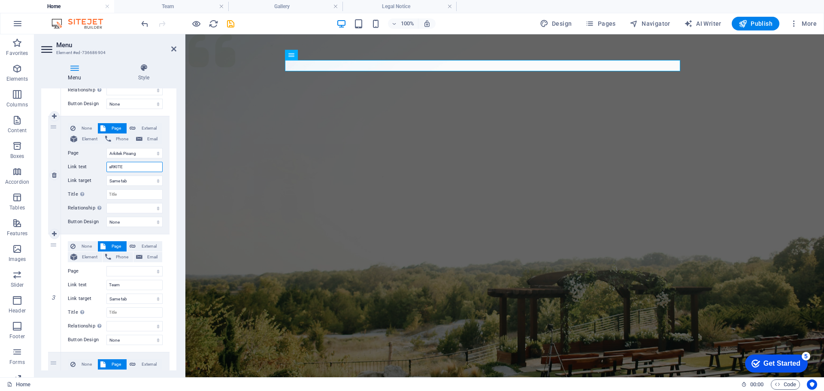
type input "aRKIT"
select select
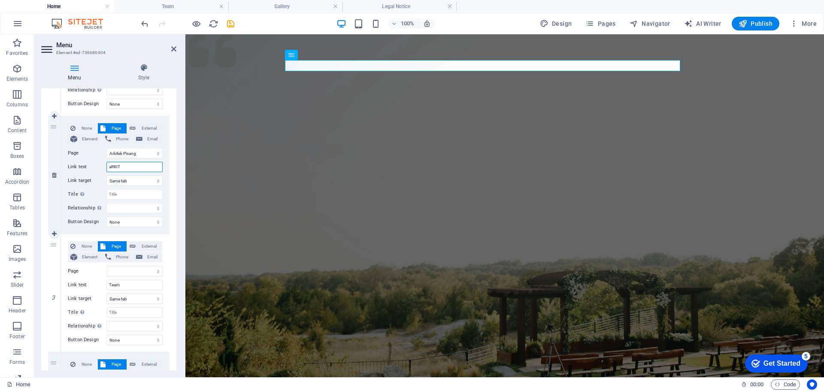
select select
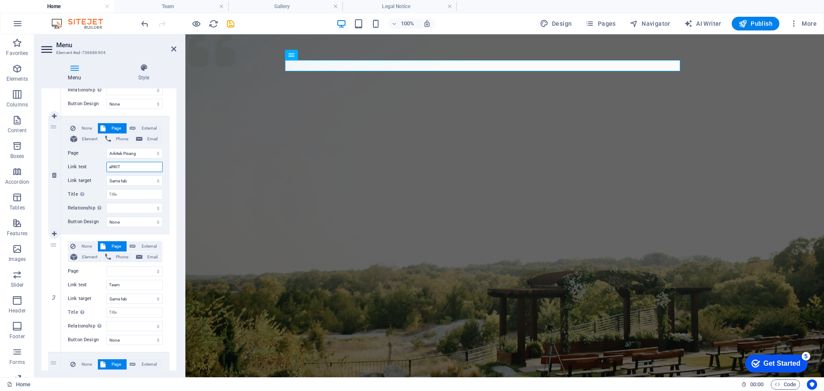
select select
type input "a"
type input "Arkitek Pisang"
select select
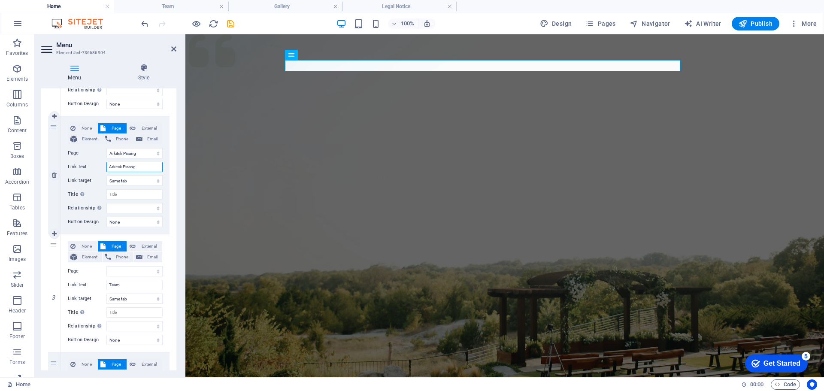
select select
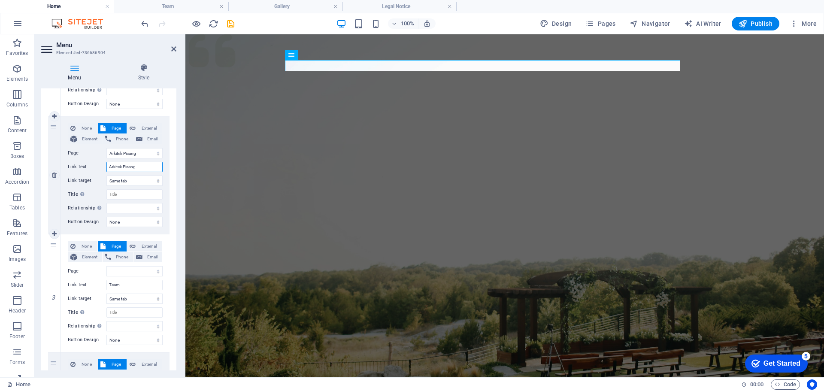
select select
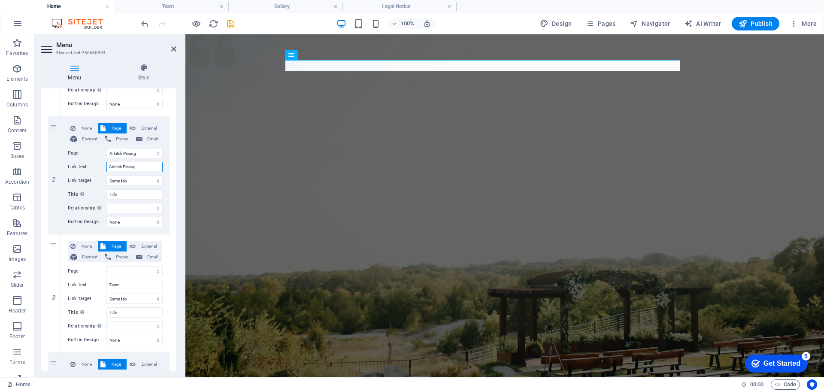
type input "Arkitek Pisang"
drag, startPoint x: 278, startPoint y: 101, endPoint x: 272, endPoint y: 109, distance: 9.8
